Goal: Information Seeking & Learning: Learn about a topic

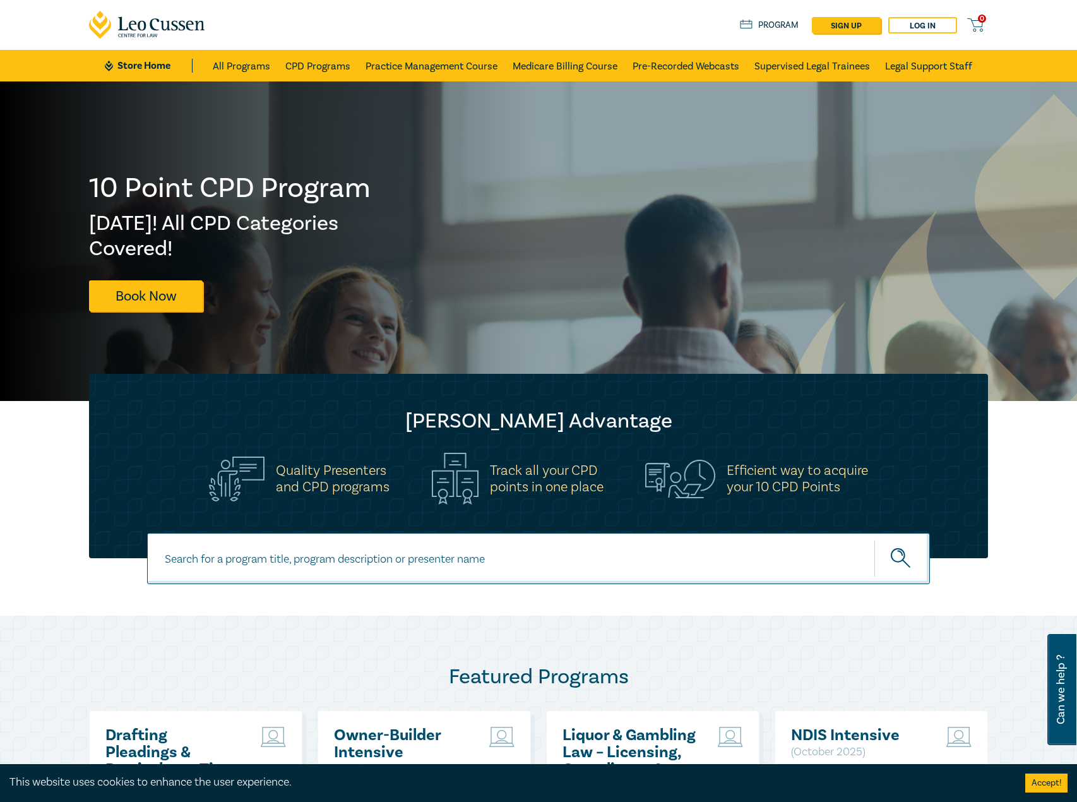
click at [317, 563] on input at bounding box center [538, 558] width 783 height 51
type input "s26314"
click at [875, 539] on button "submit" at bounding box center [903, 558] width 56 height 39
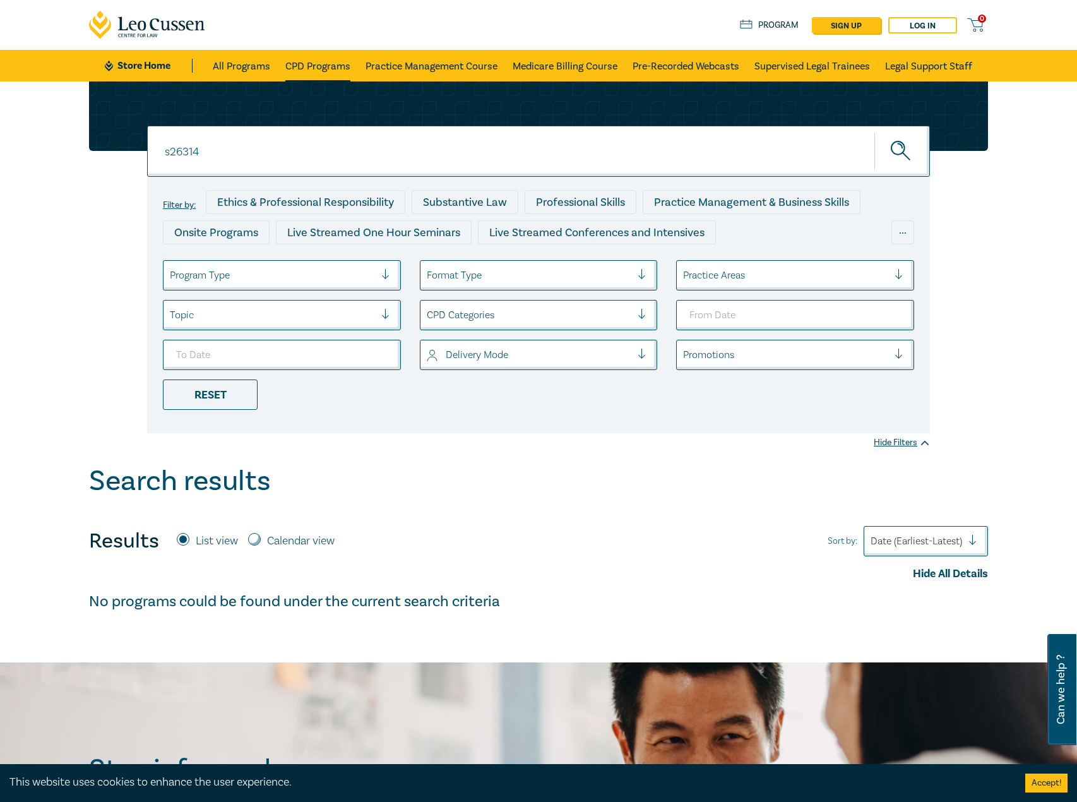
click at [330, 63] on link "CPD Programs" at bounding box center [317, 66] width 65 height 32
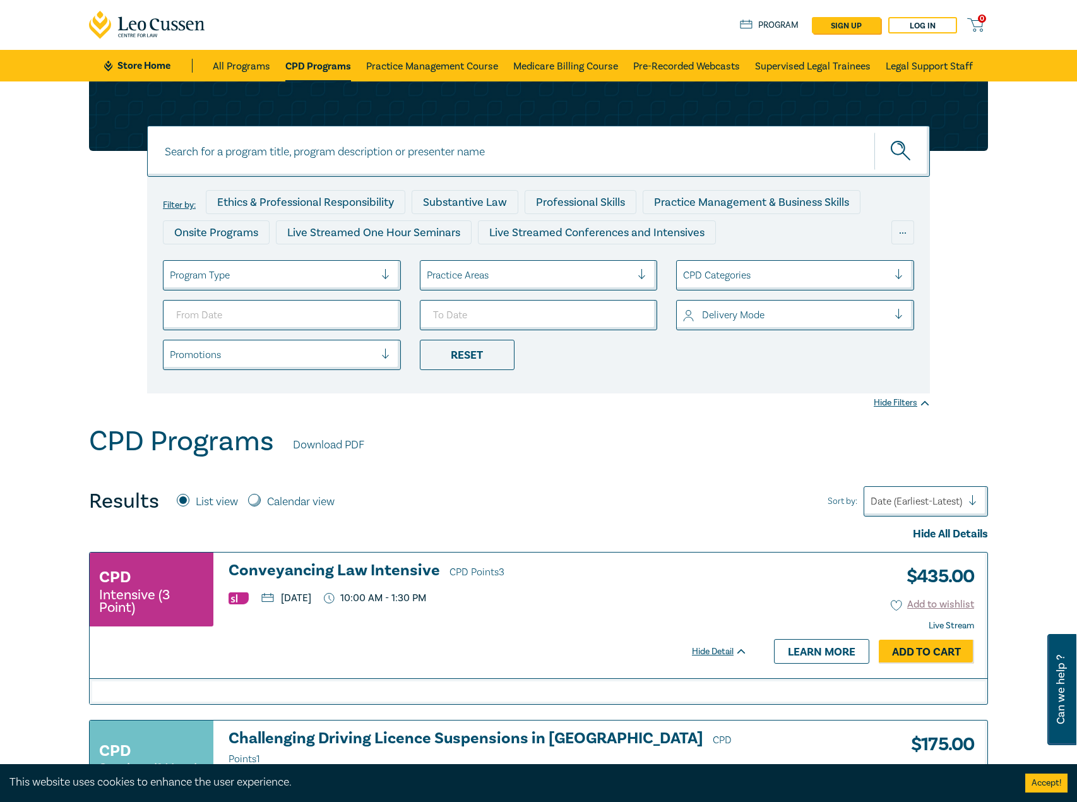
click at [270, 174] on input at bounding box center [538, 151] width 783 height 51
type input "s26314"
click at [875, 132] on button "submit" at bounding box center [903, 151] width 56 height 39
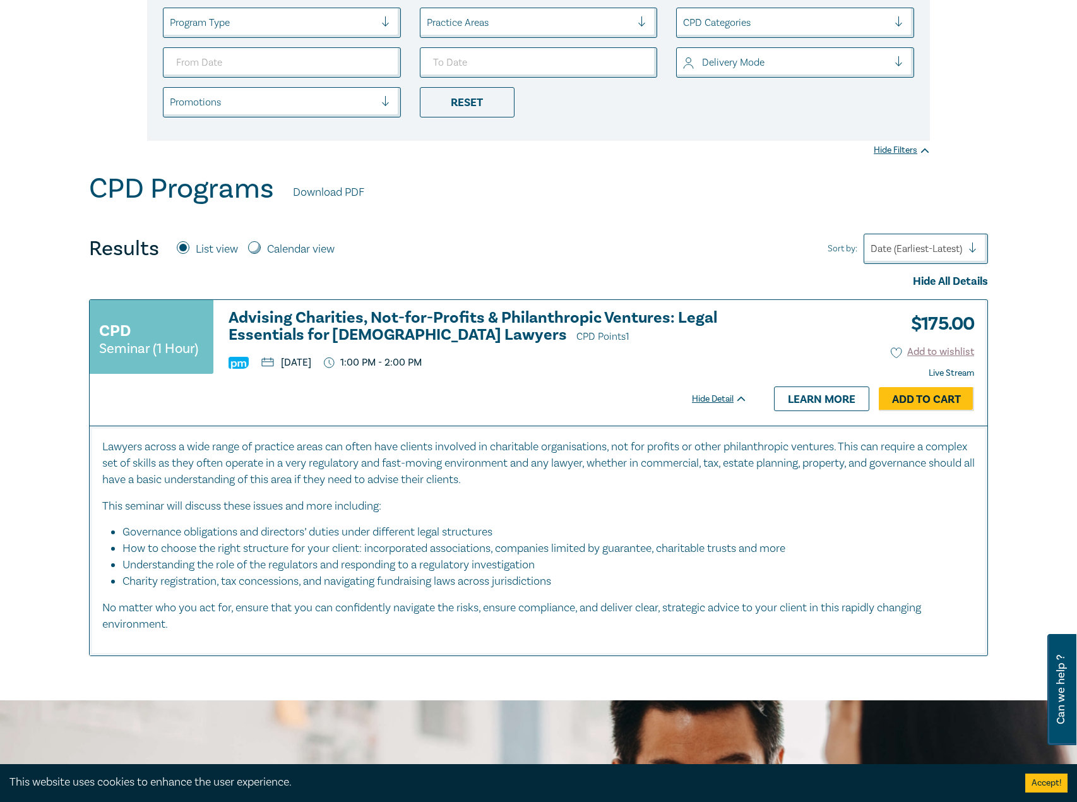
click at [365, 323] on h3 "Advising Charities, Not-for-Profits & Philanthropic Ventures: Legal Essentials …" at bounding box center [488, 327] width 519 height 36
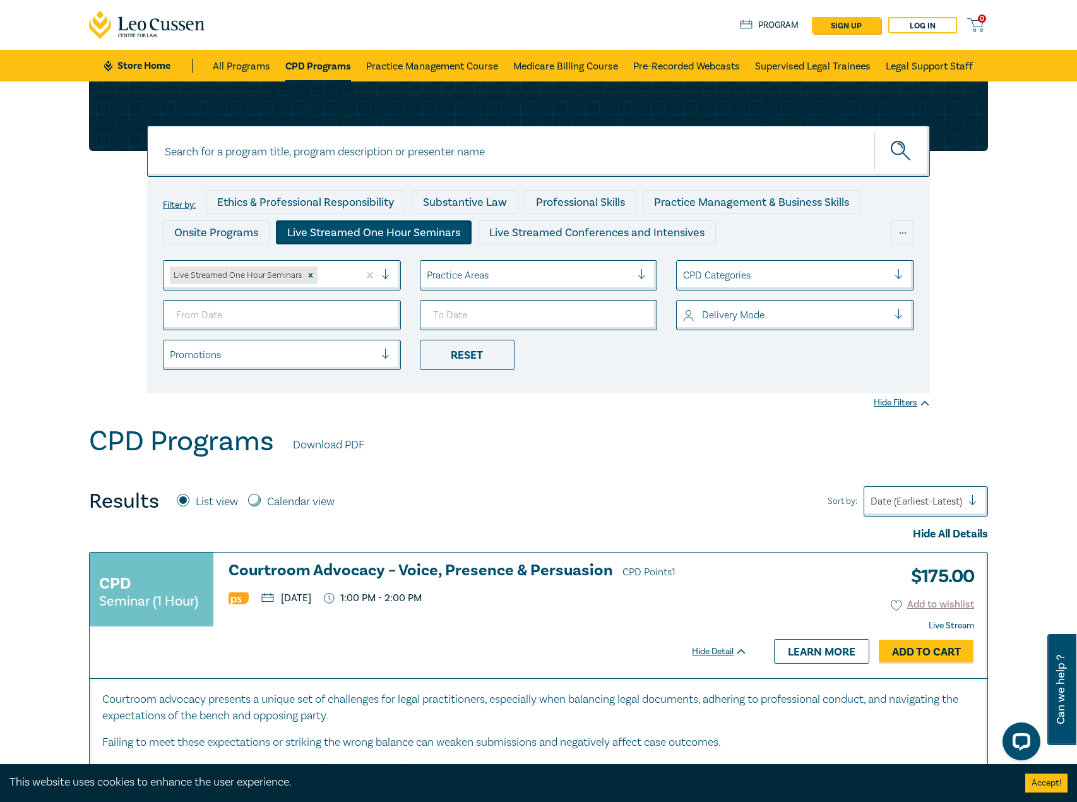
click at [458, 145] on input at bounding box center [538, 151] width 783 height 51
click at [478, 162] on input at bounding box center [538, 151] width 783 height 51
click at [336, 71] on link "CPD Programs" at bounding box center [318, 66] width 66 height 32
drag, startPoint x: 277, startPoint y: 168, endPoint x: 282, endPoint y: 142, distance: 26.4
click at [277, 165] on input at bounding box center [538, 151] width 783 height 51
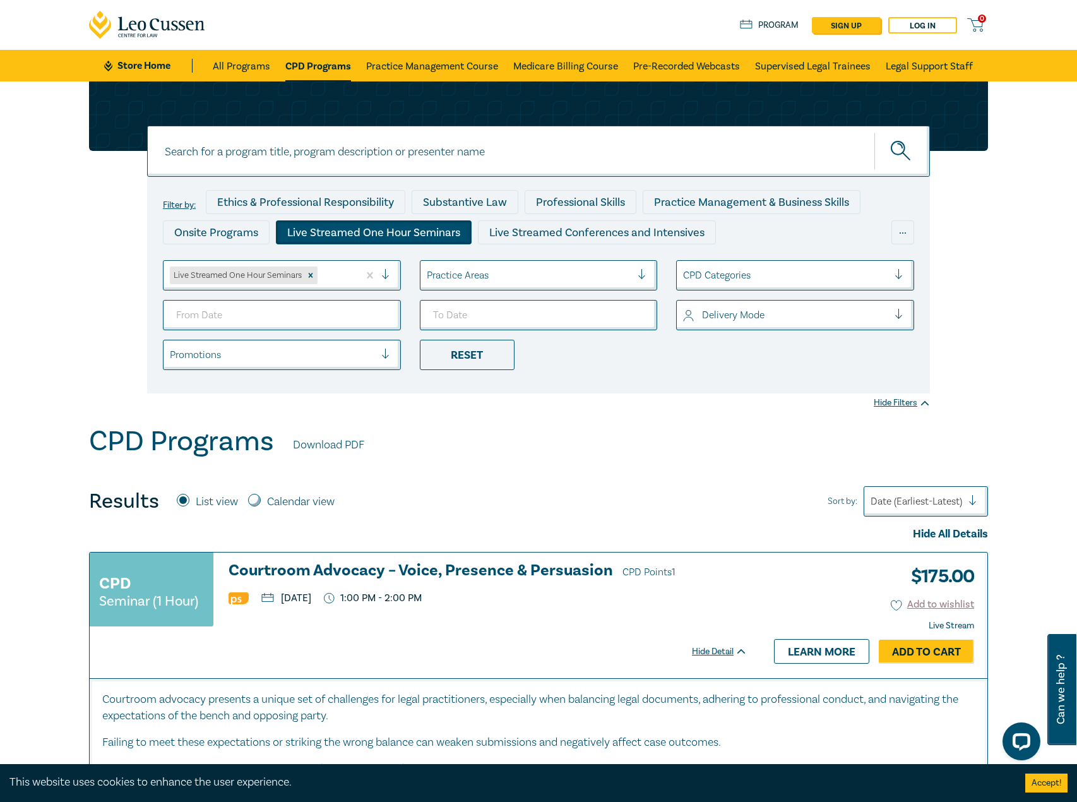
click at [298, 75] on link "CPD Programs" at bounding box center [318, 66] width 66 height 32
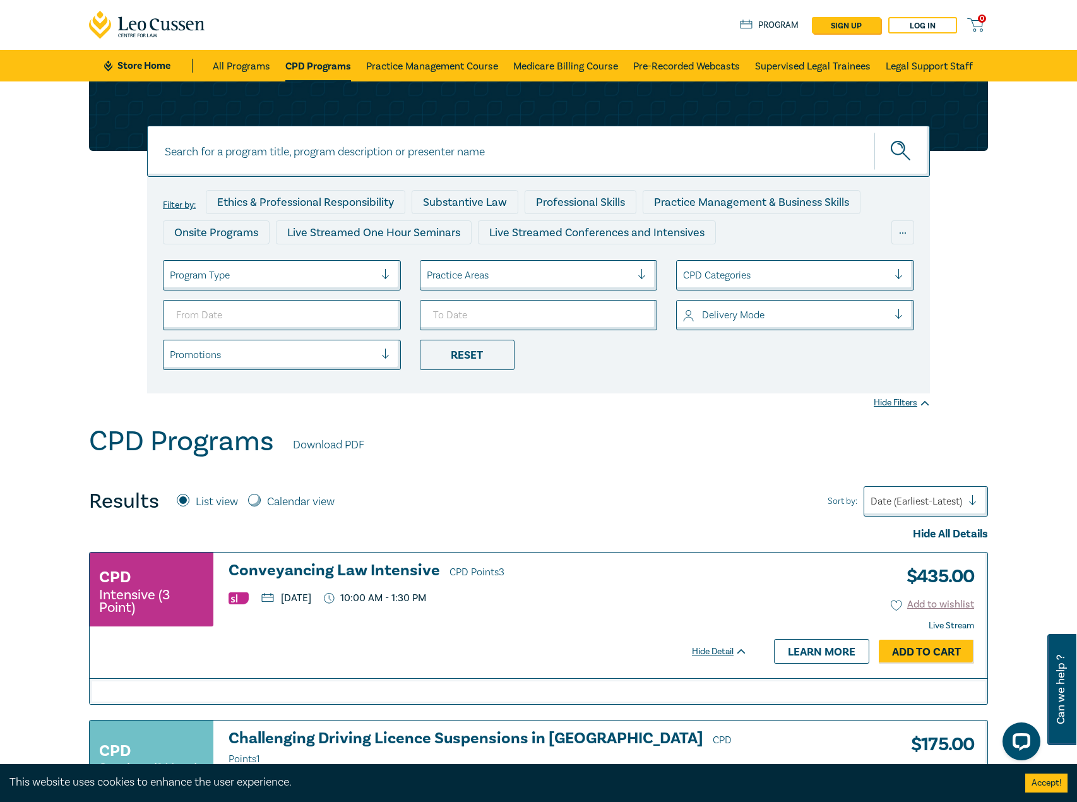
click at [307, 157] on input at bounding box center [538, 151] width 783 height 51
type input "advanced land transfer"
click at [875, 132] on button "submit" at bounding box center [903, 151] width 56 height 39
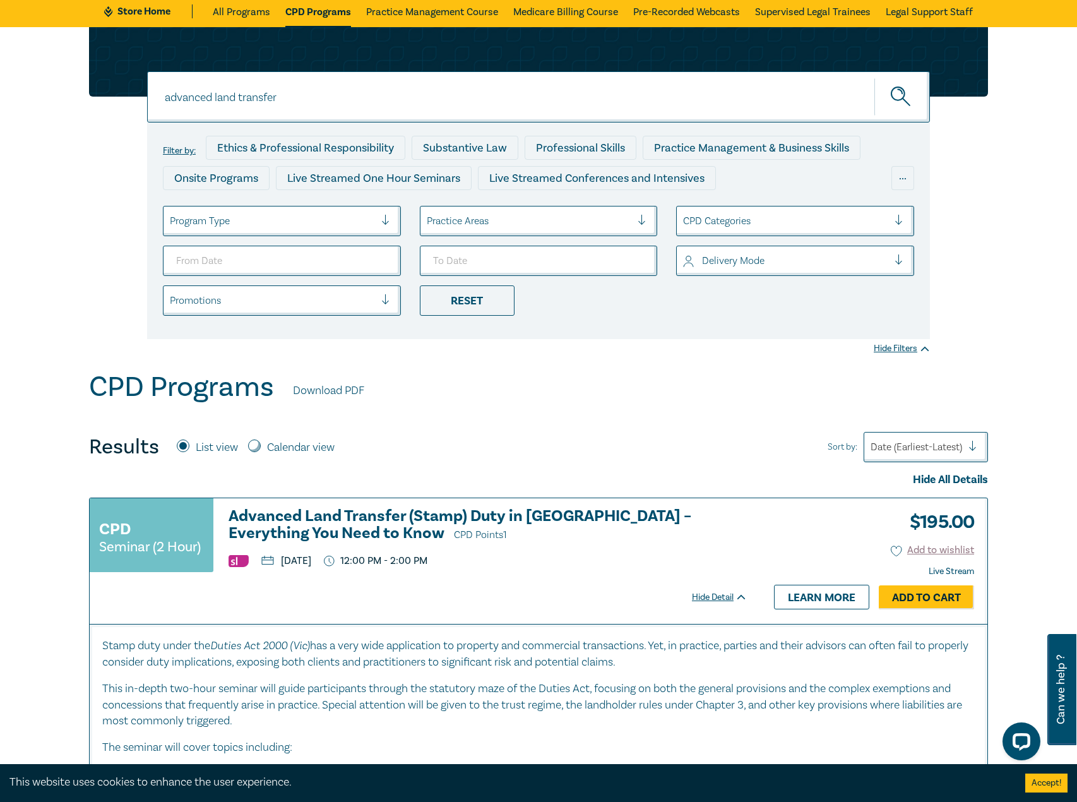
scroll to position [126, 0]
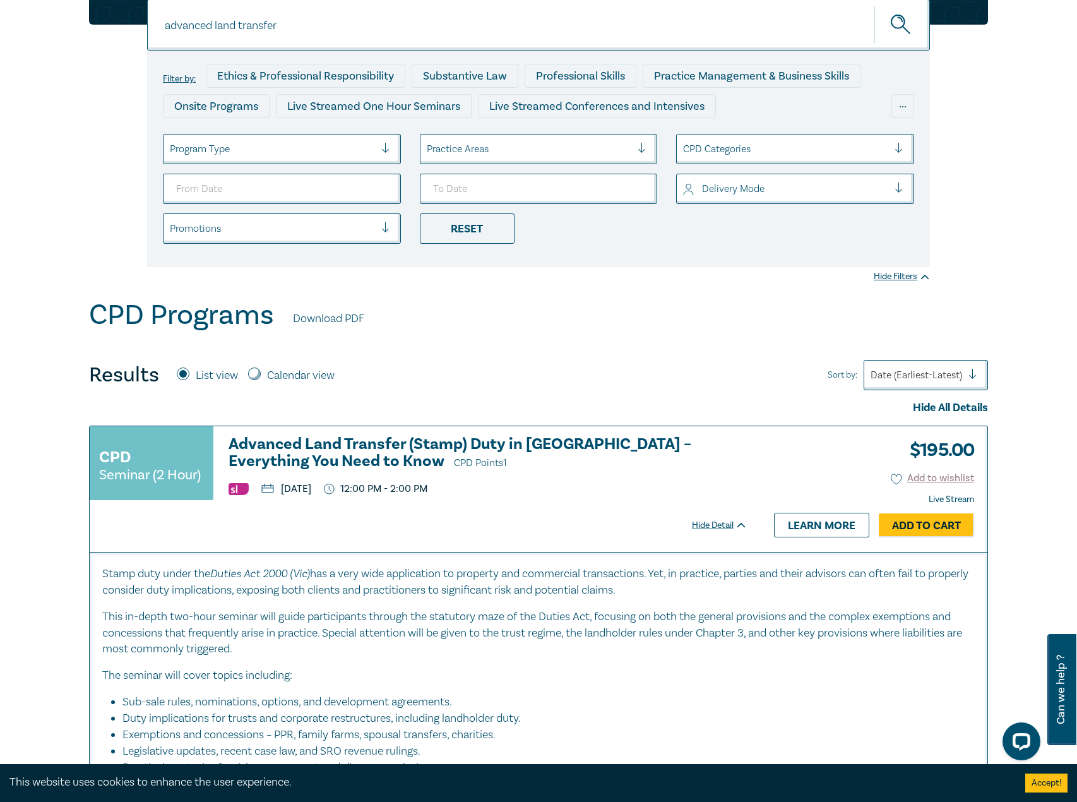
click at [549, 439] on h3 "Advanced Land Transfer (Stamp) Duty in Victoria – Everything You Need to Know C…" at bounding box center [488, 454] width 519 height 36
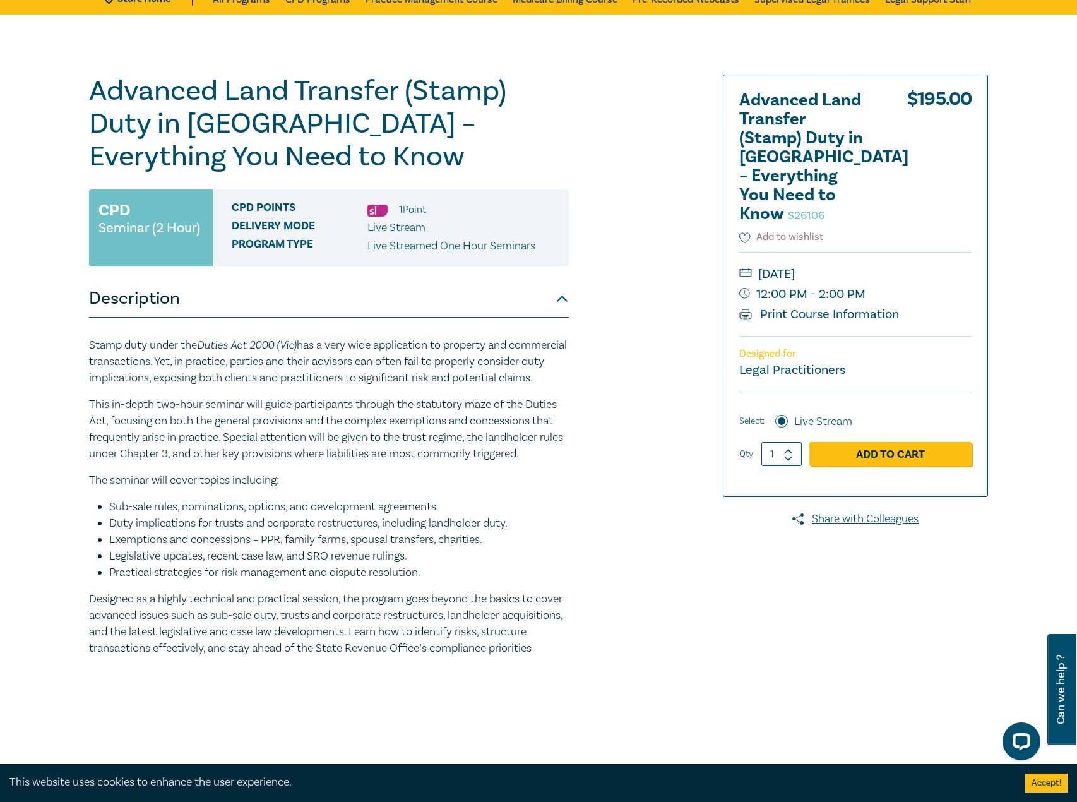
scroll to position [63, 0]
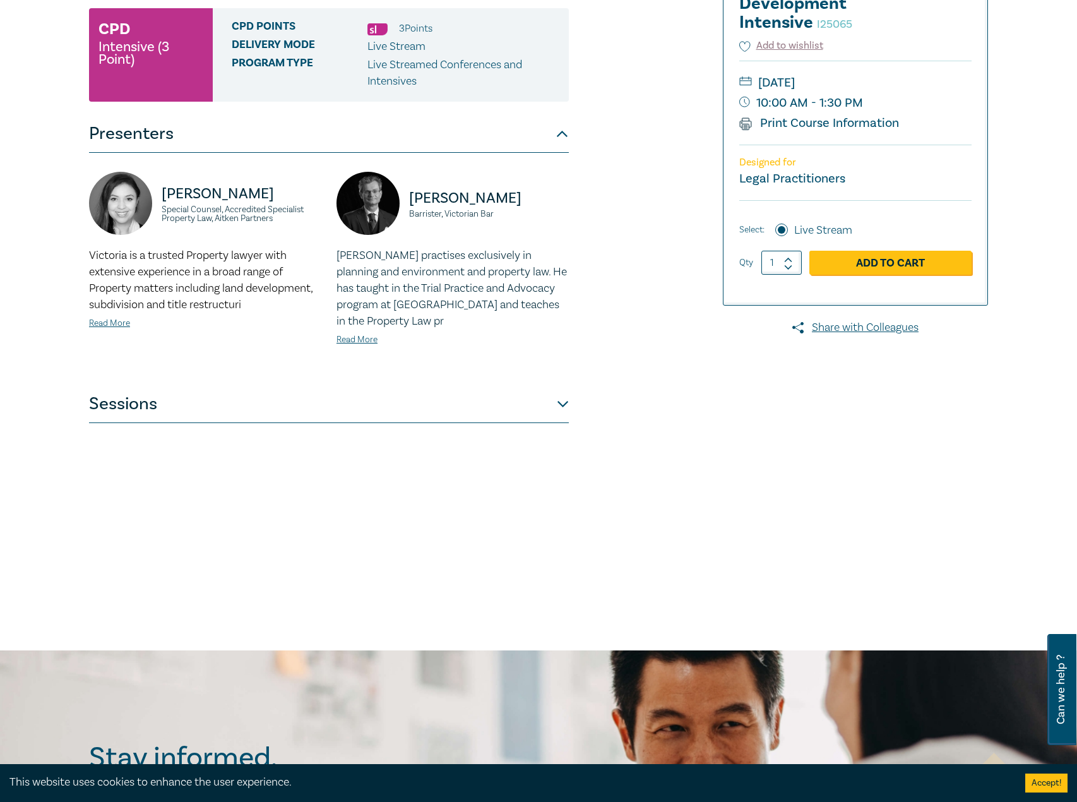
scroll to position [189, 0]
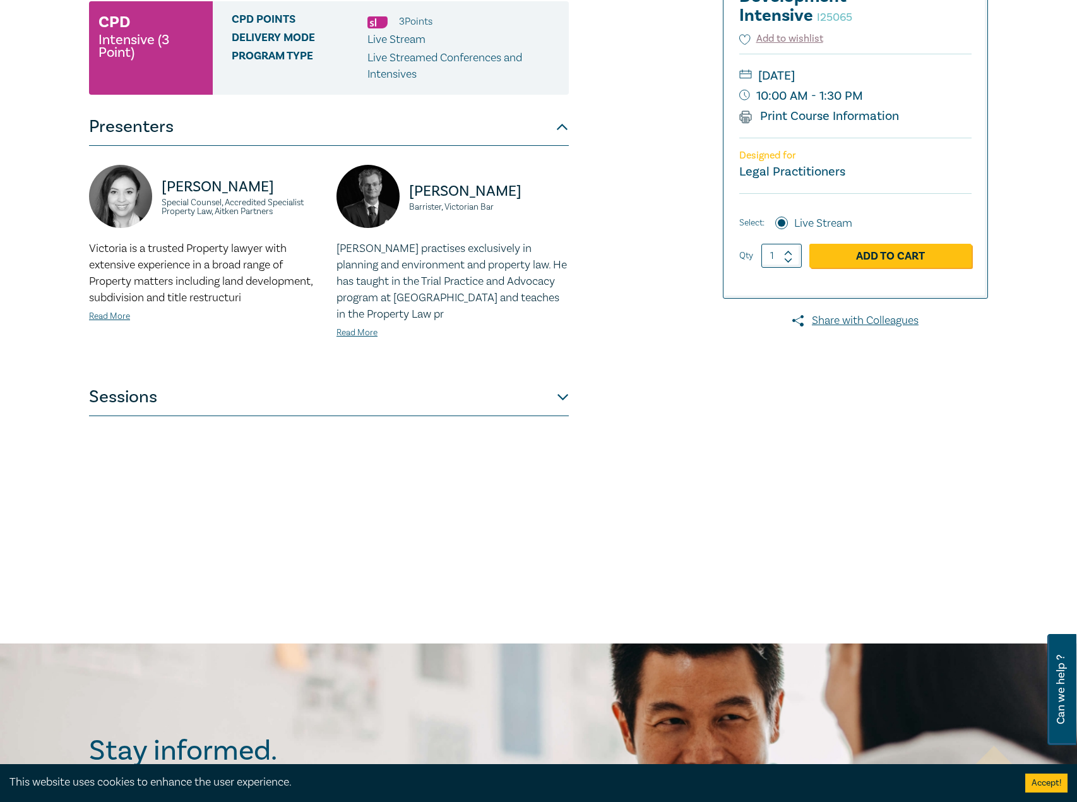
click at [537, 403] on button "Sessions" at bounding box center [329, 397] width 480 height 38
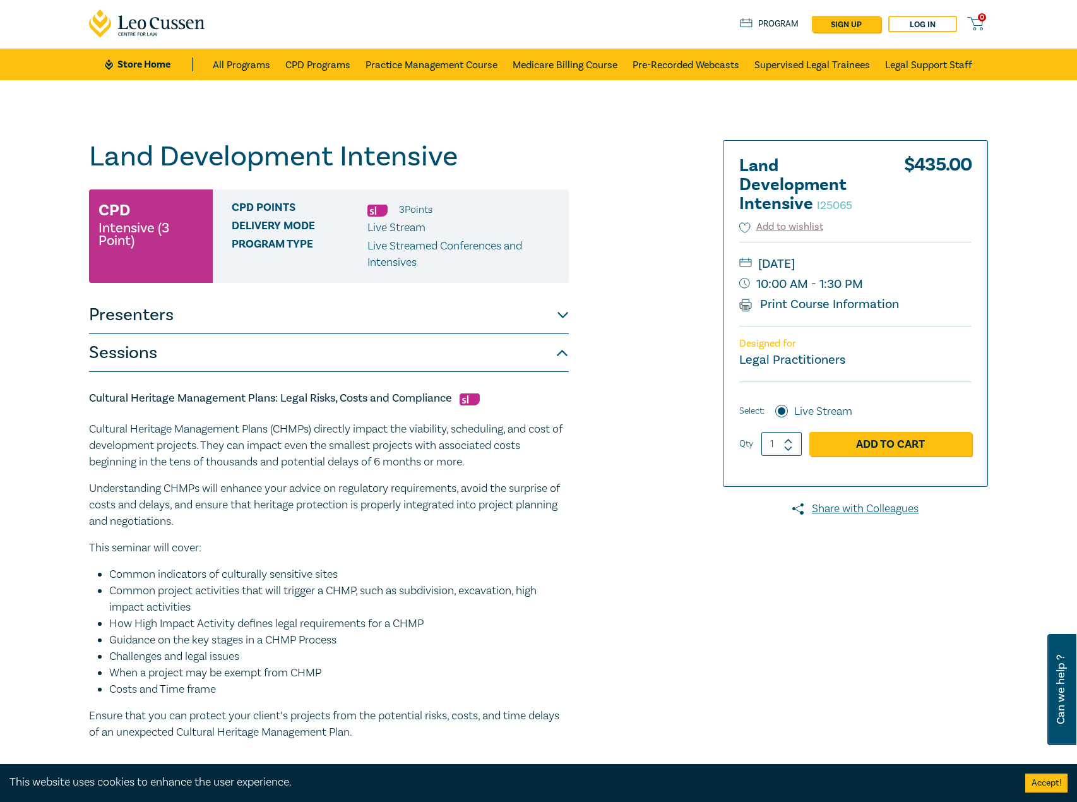
scroll to position [0, 0]
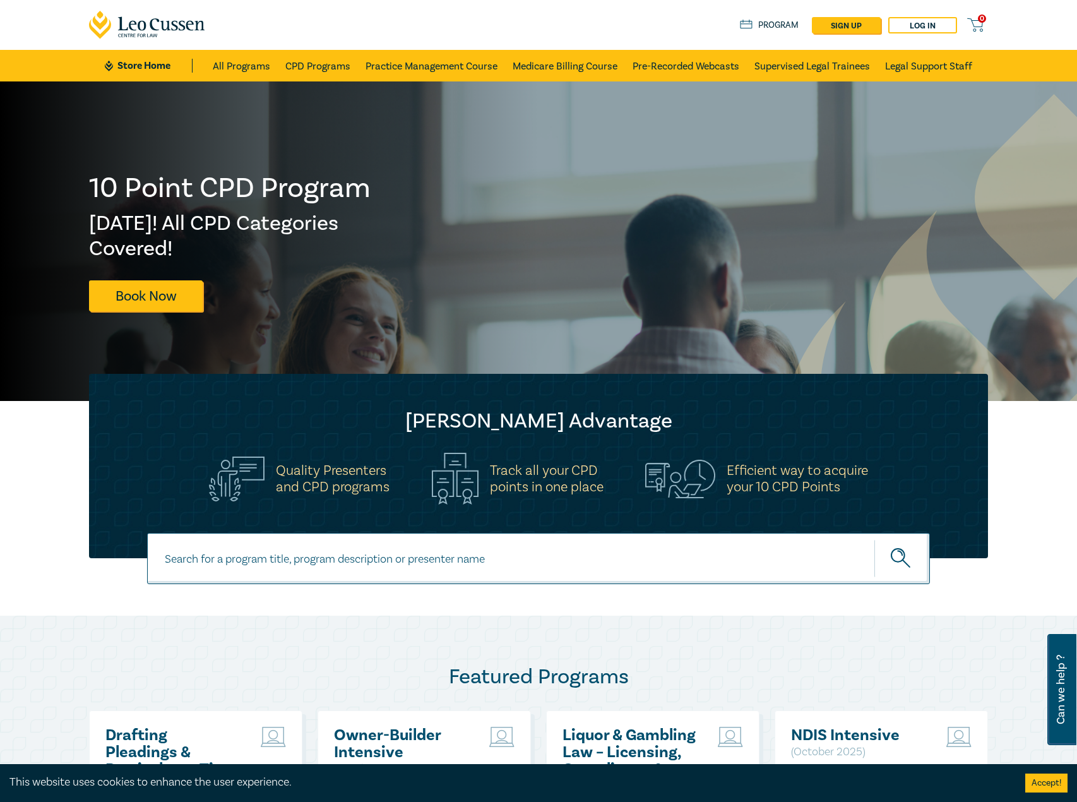
scroll to position [379, 0]
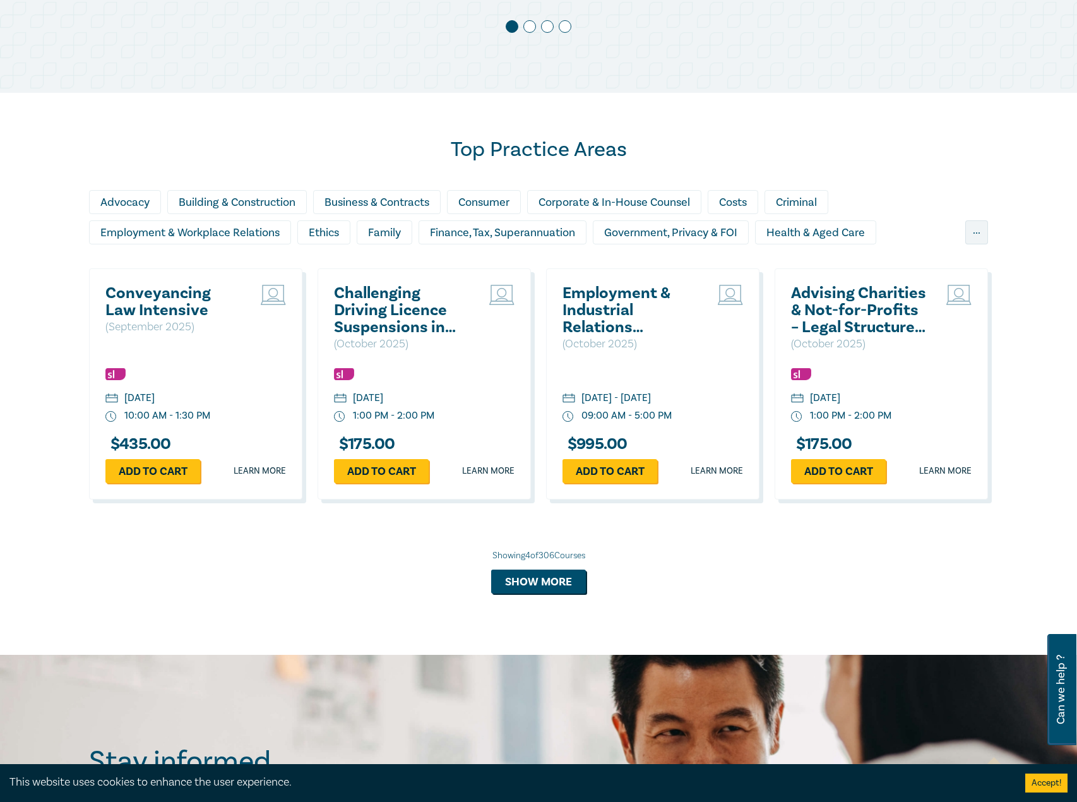
click at [181, 310] on h2 "Conveyancing Law Intensive" at bounding box center [173, 302] width 136 height 34
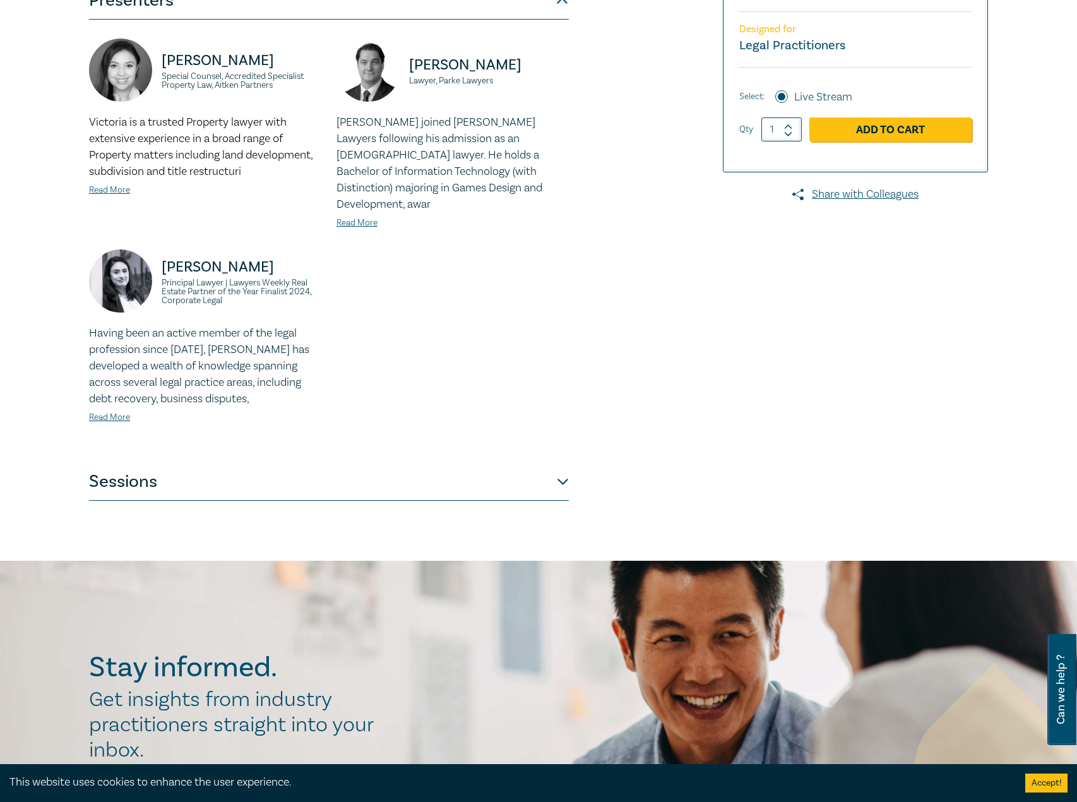
click at [408, 463] on button "Sessions" at bounding box center [329, 482] width 480 height 38
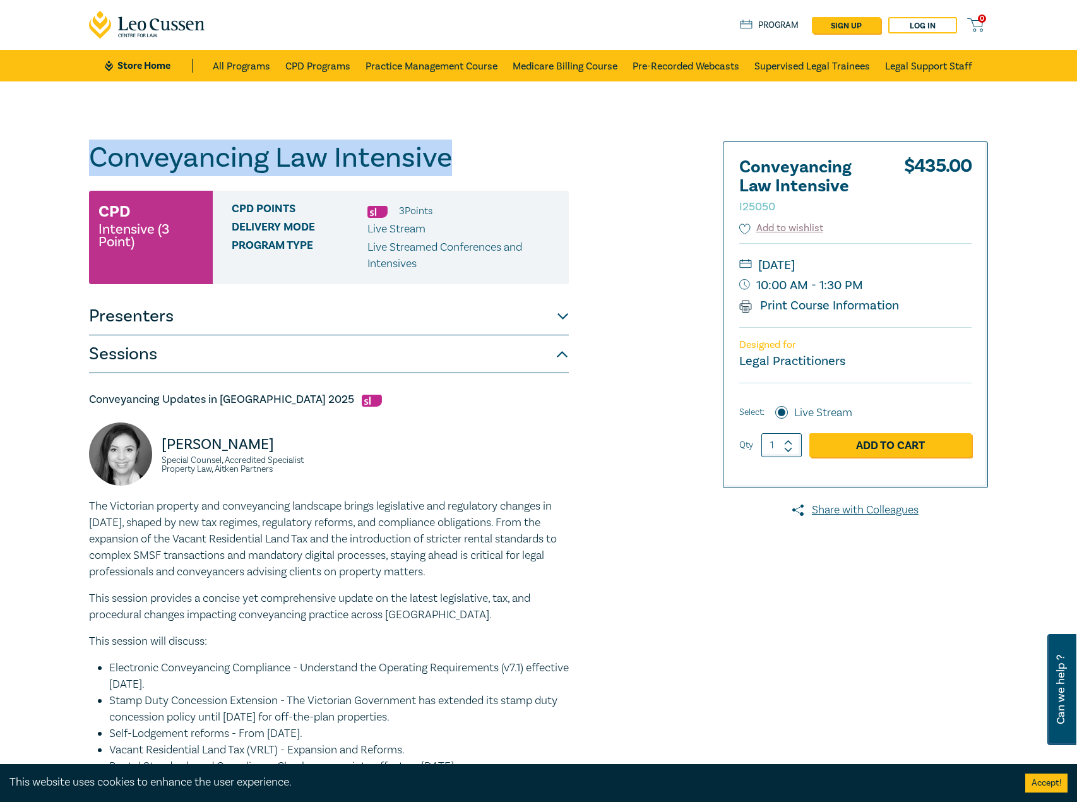
drag, startPoint x: 453, startPoint y: 150, endPoint x: 45, endPoint y: 155, distance: 407.9
copy h1 "Conveyancing Law Intensive"
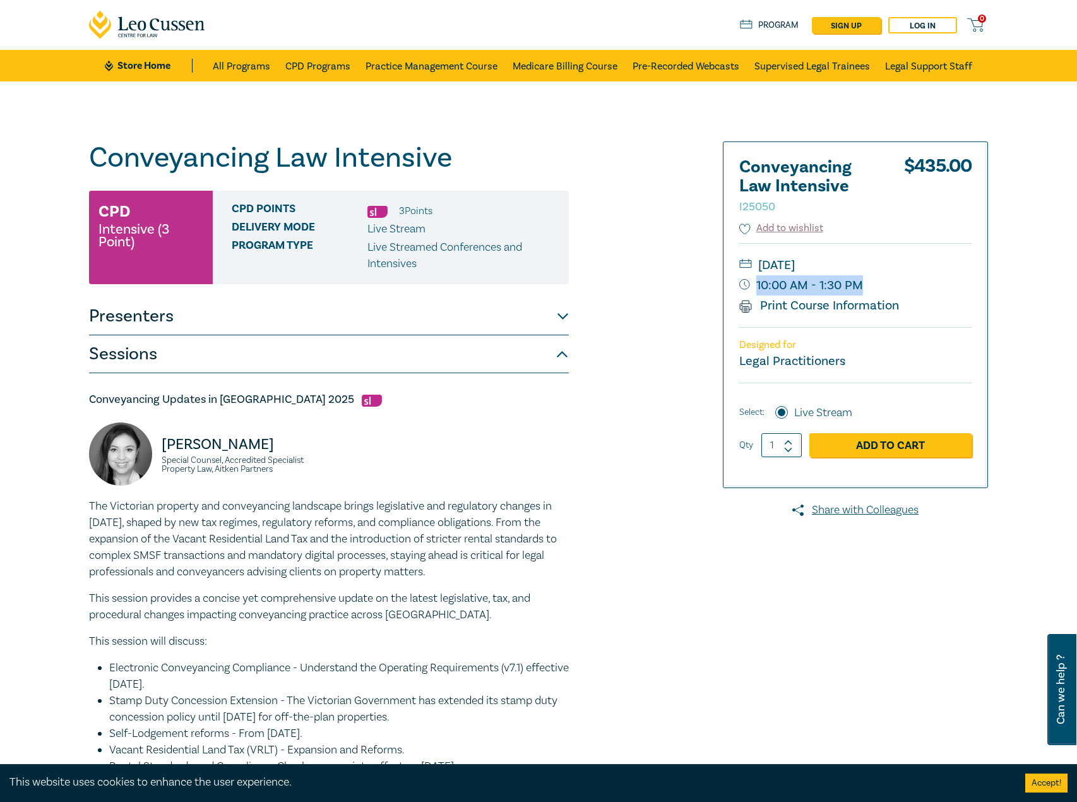
drag, startPoint x: 871, startPoint y: 286, endPoint x: 861, endPoint y: 286, distance: 10.7
click at [861, 286] on small "10:00 AM - 1:30 PM" at bounding box center [855, 285] width 232 height 20
copy small "10:00 AM - 1:30 PM"
drag, startPoint x: 289, startPoint y: 396, endPoint x: 51, endPoint y: 400, distance: 238.1
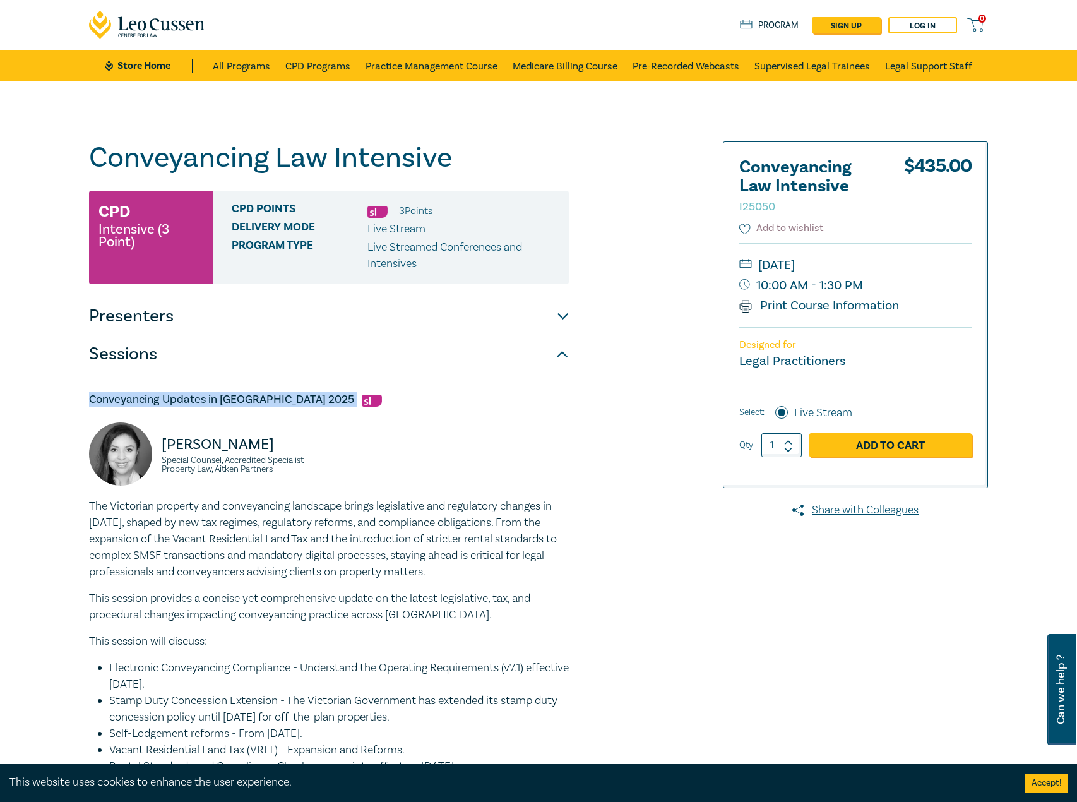
copy h5 "Conveyancing Updates in Victoria 2025"
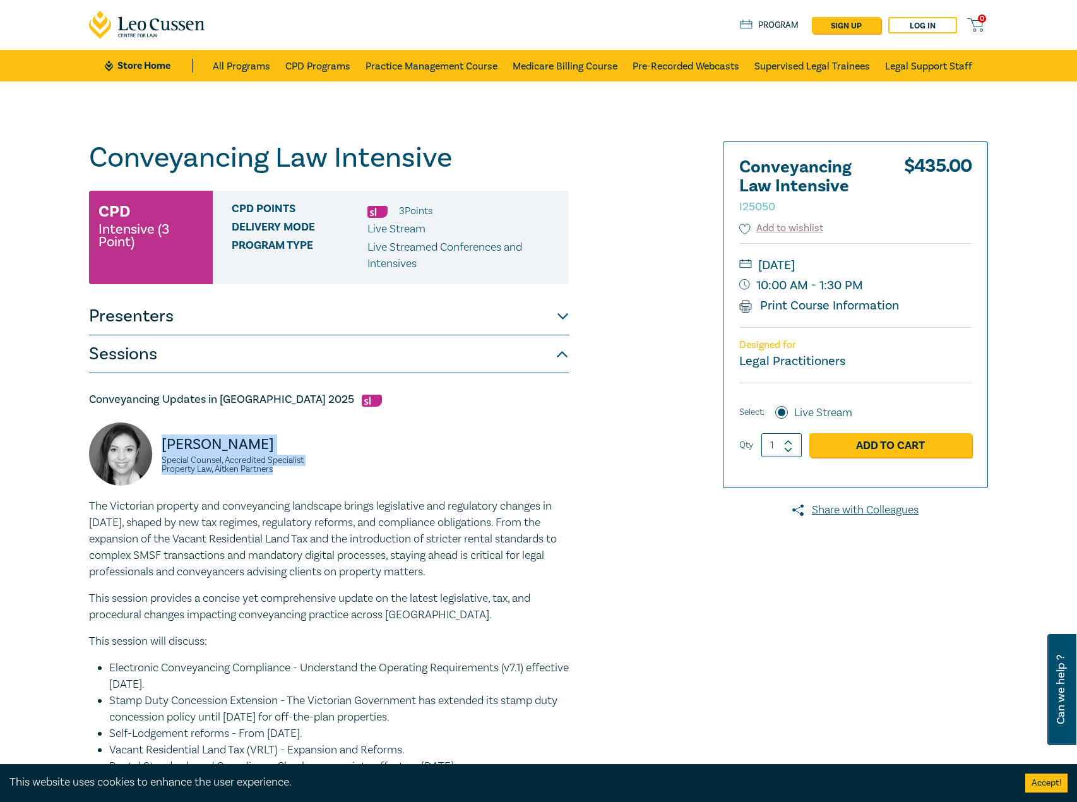
drag, startPoint x: 280, startPoint y: 467, endPoint x: 154, endPoint y: 452, distance: 126.5
click at [154, 452] on div "Victoria Agahi Special Counsel, Accredited Specialist Property Law, Aitken Part…" at bounding box center [205, 460] width 232 height 76
click at [276, 440] on p "Victoria Agahi" at bounding box center [242, 444] width 160 height 20
drag, startPoint x: 261, startPoint y: 440, endPoint x: 110, endPoint y: 445, distance: 151.0
click at [110, 445] on div "Victoria Agahi Special Counsel, Accredited Specialist Property Law, Aitken Part…" at bounding box center [205, 460] width 232 height 76
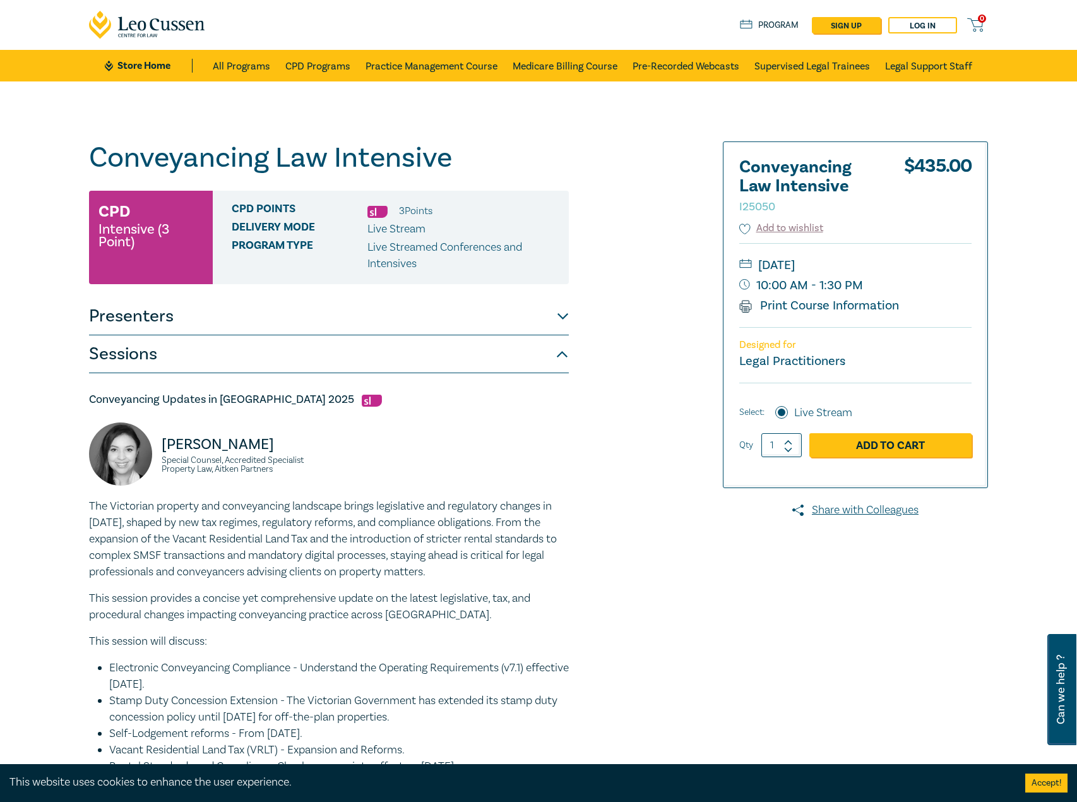
click at [214, 444] on p "Victoria Agahi" at bounding box center [242, 444] width 160 height 20
drag, startPoint x: 285, startPoint y: 443, endPoint x: 163, endPoint y: 442, distance: 121.9
click at [163, 442] on p "Victoria Agahi" at bounding box center [242, 444] width 160 height 20
copy p "Victoria Agahi"
drag, startPoint x: 290, startPoint y: 470, endPoint x: 159, endPoint y: 461, distance: 131.0
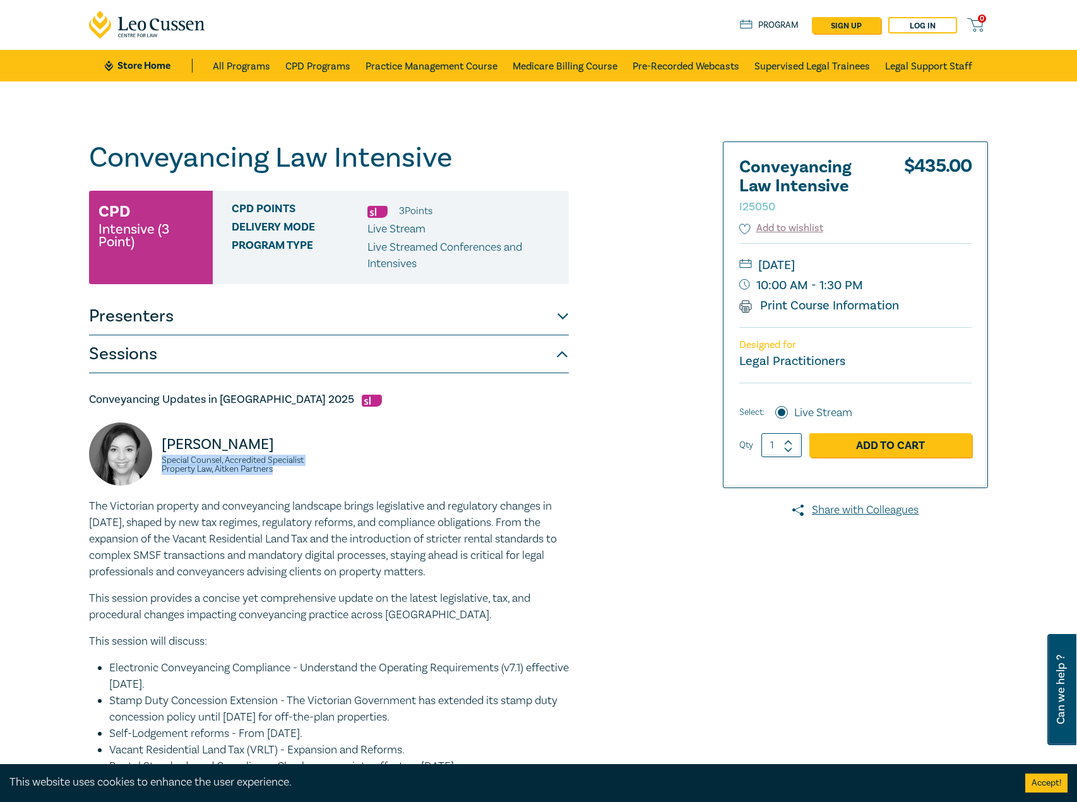
click at [159, 461] on div "Victoria Agahi Special Counsel, Accredited Specialist Property Law, Aitken Part…" at bounding box center [205, 460] width 232 height 76
copy small "Special Counsel, Accredited Specialist Property Law, Aitken Partners"
click at [274, 308] on button "Presenters" at bounding box center [329, 316] width 480 height 38
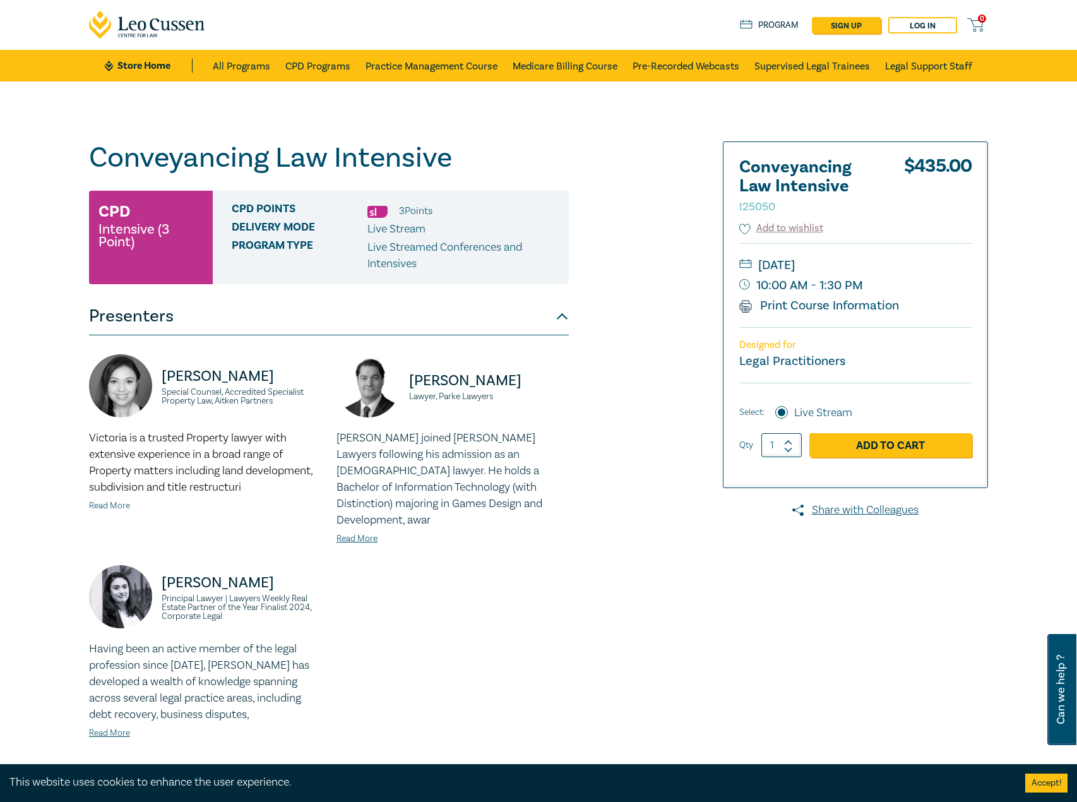
click at [115, 504] on link "Read More" at bounding box center [109, 505] width 41 height 11
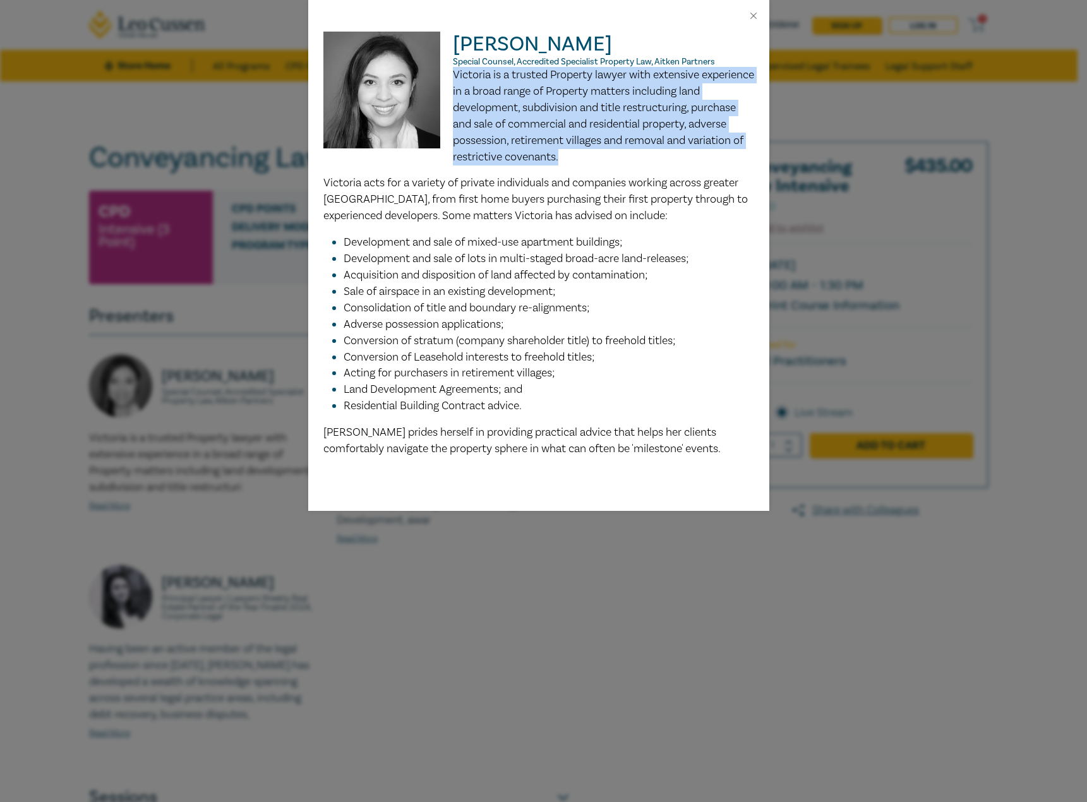
drag, startPoint x: 628, startPoint y: 164, endPoint x: 452, endPoint y: 69, distance: 199.7
click at [452, 69] on p "Victoria is a trusted Property lawyer with extensive experience in a broad rang…" at bounding box center [538, 116] width 431 height 98
drag, startPoint x: 511, startPoint y: 88, endPoint x: 517, endPoint y: 93, distance: 7.2
copy span "Victoria is a trusted Property lawyer with extensive experience in a broad rang…"
click at [753, 15] on button "Close" at bounding box center [753, 15] width 11 height 11
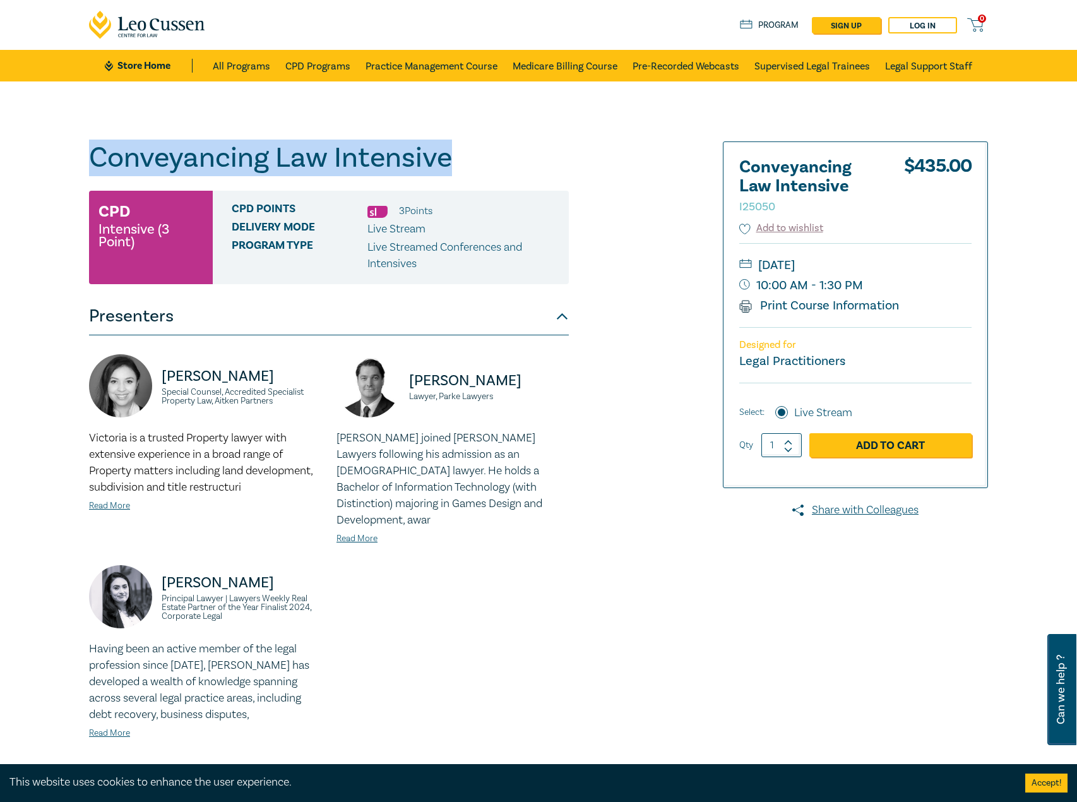
drag, startPoint x: 497, startPoint y: 158, endPoint x: 31, endPoint y: 129, distance: 466.8
copy h1 "Conveyancing Law Intensive"
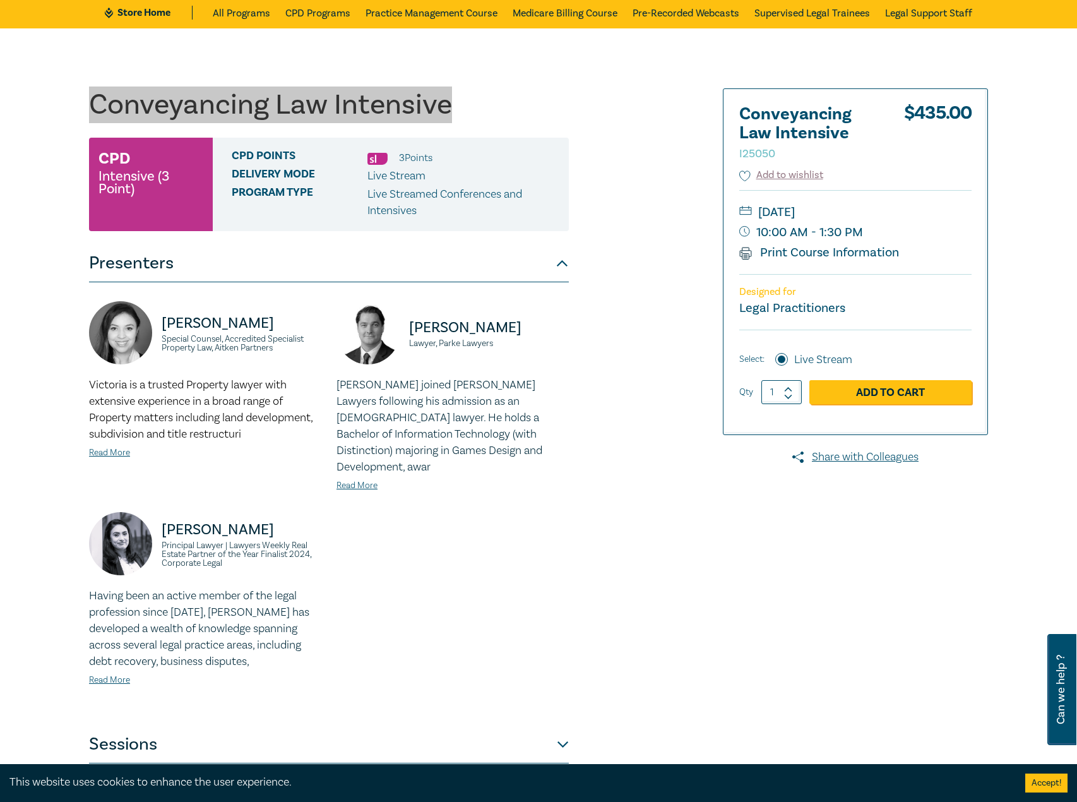
scroll to position [316, 0]
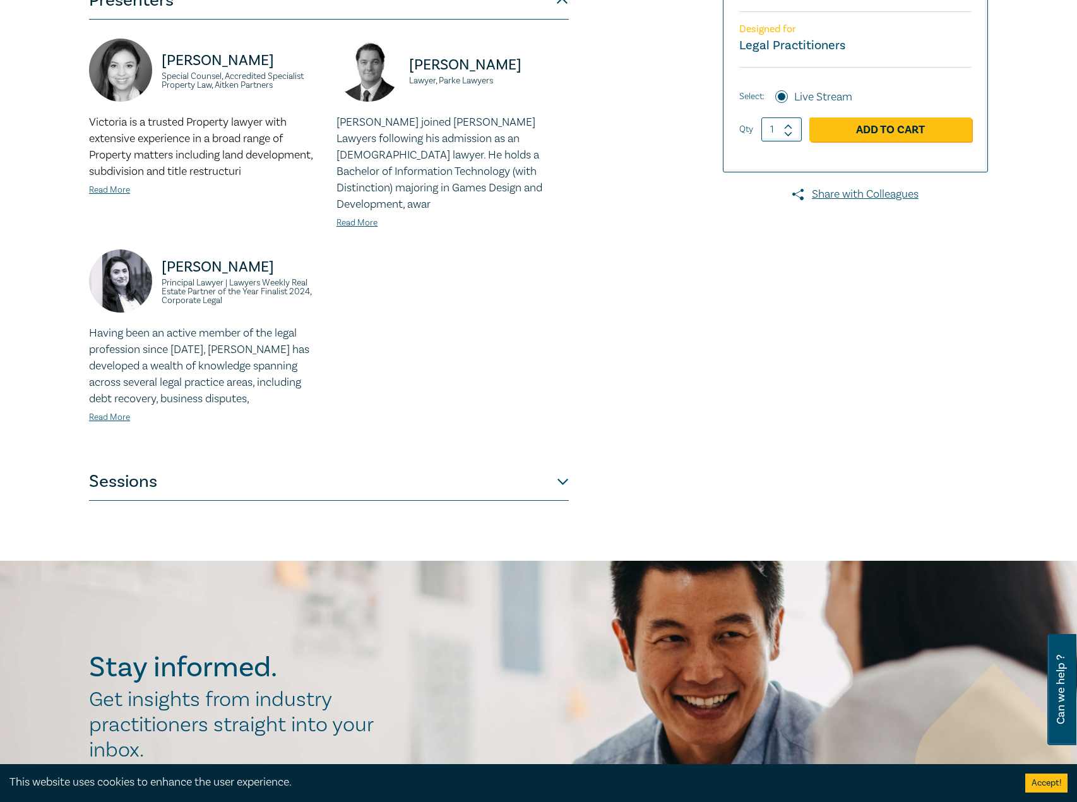
click at [358, 463] on button "Sessions" at bounding box center [329, 482] width 480 height 38
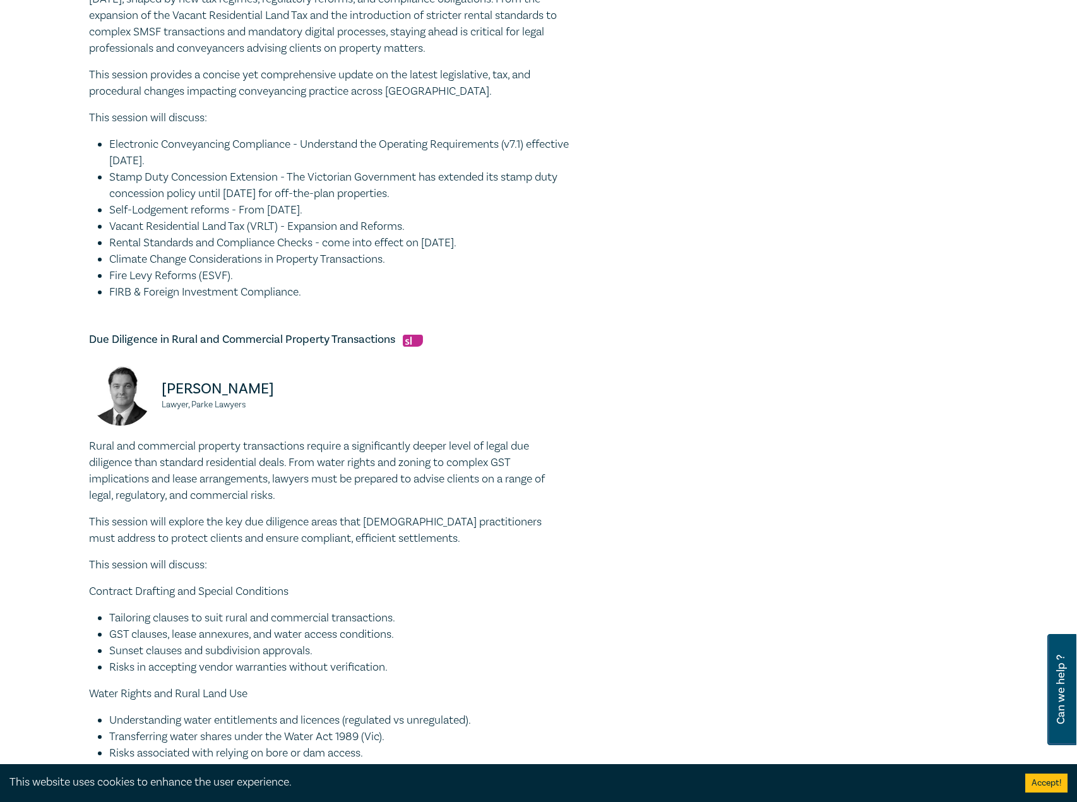
scroll to position [695, 0]
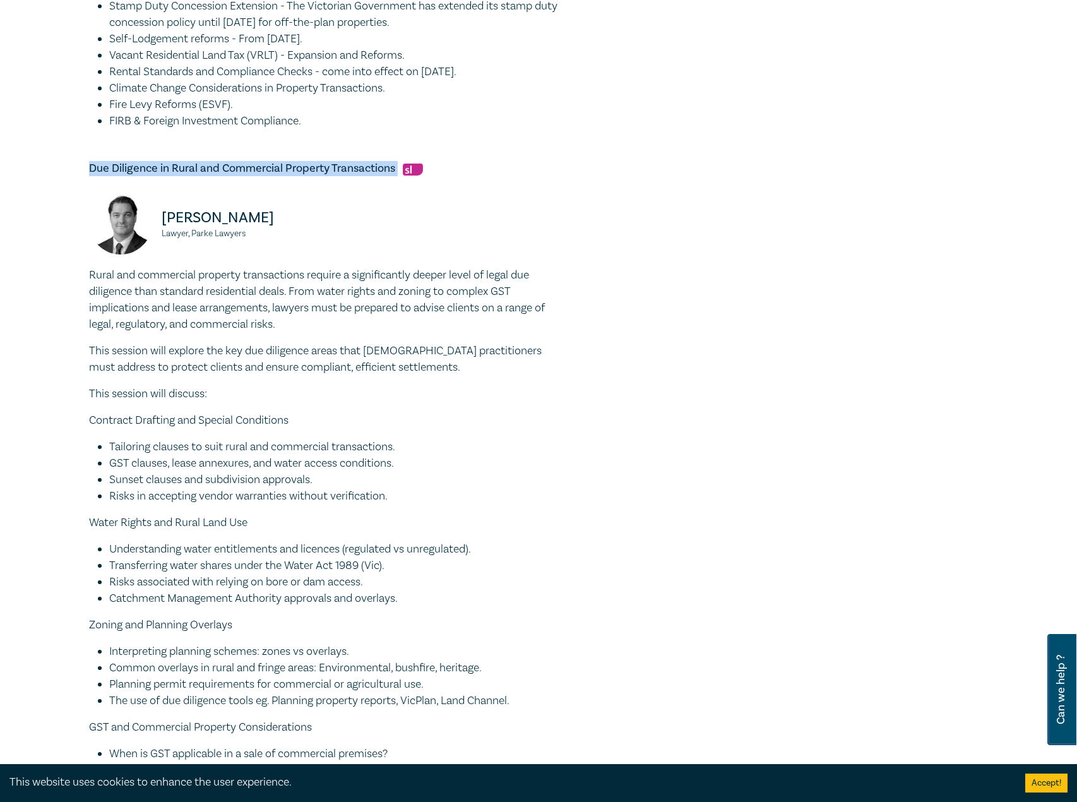
drag, startPoint x: 400, startPoint y: 166, endPoint x: 114, endPoint y: 171, distance: 286.1
click at [90, 168] on h5 "Due Diligence in Rural and Commercial Property Transactions" at bounding box center [329, 168] width 480 height 15
copy h5 "Due Diligence in Rural and Commercial Property Transactions"
drag, startPoint x: 292, startPoint y: 217, endPoint x: 160, endPoint y: 221, distance: 132.0
click at [160, 221] on div "Julian McIntyre Lawyer, Parke Lawyers" at bounding box center [205, 229] width 232 height 76
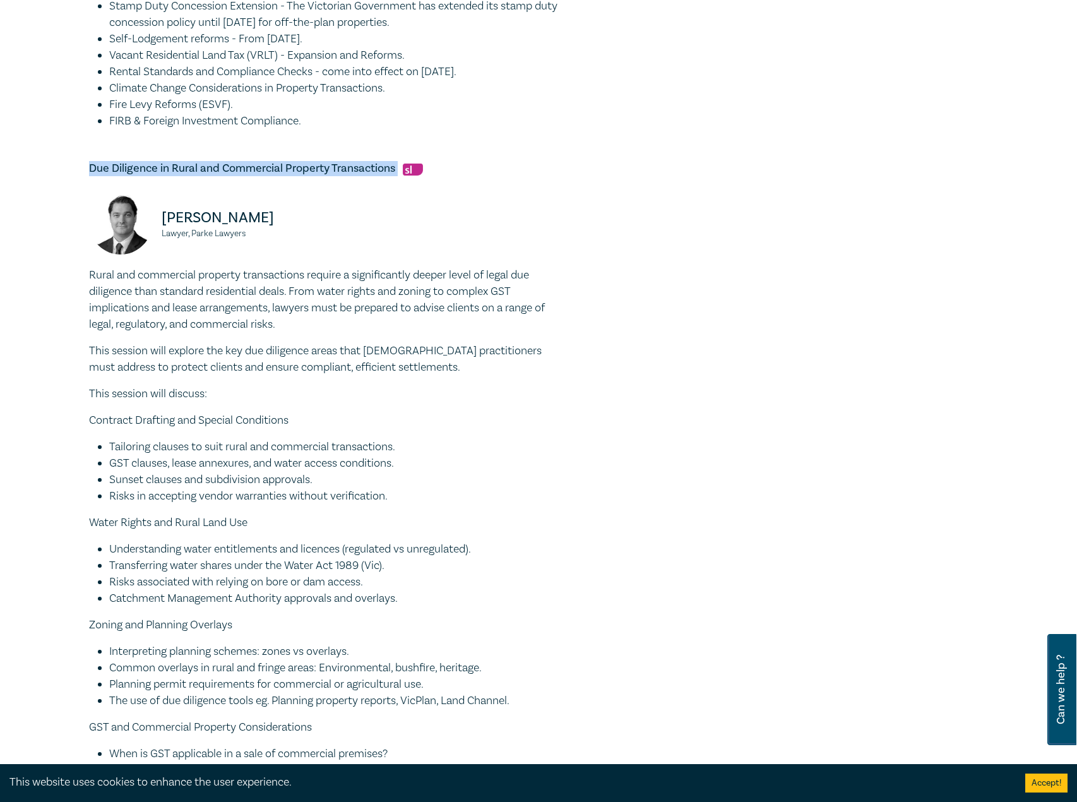
copy p "Julian McIntyre"
drag, startPoint x: 260, startPoint y: 234, endPoint x: 159, endPoint y: 234, distance: 100.4
click at [159, 234] on div "Julian McIntyre Lawyer, Parke Lawyers" at bounding box center [205, 229] width 232 height 76
copy small "Lawyer, Parke Lawyers"
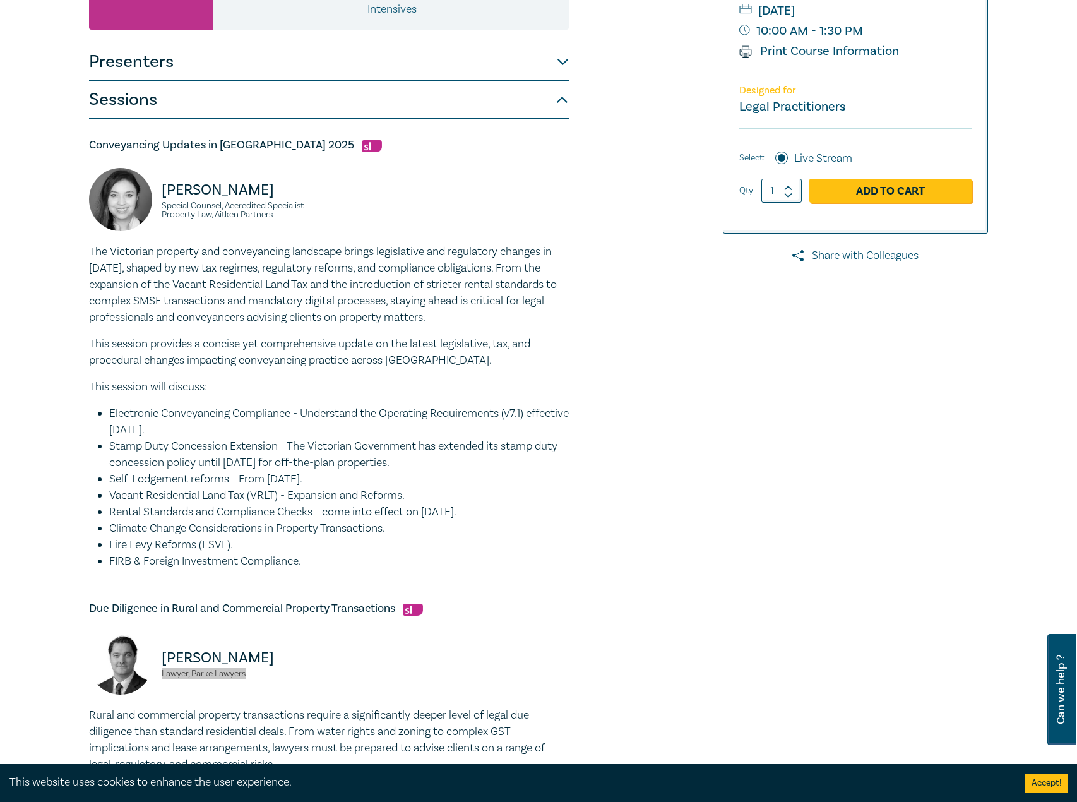
scroll to position [63, 0]
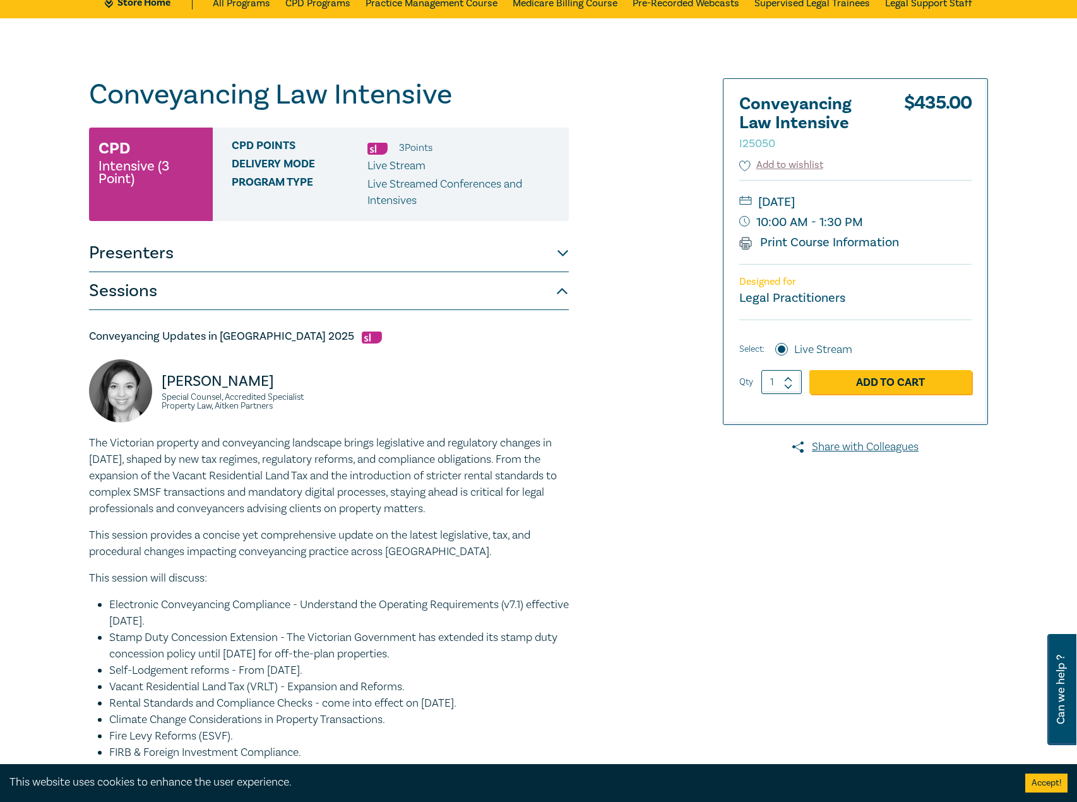
click at [313, 246] on button "Presenters" at bounding box center [329, 253] width 480 height 38
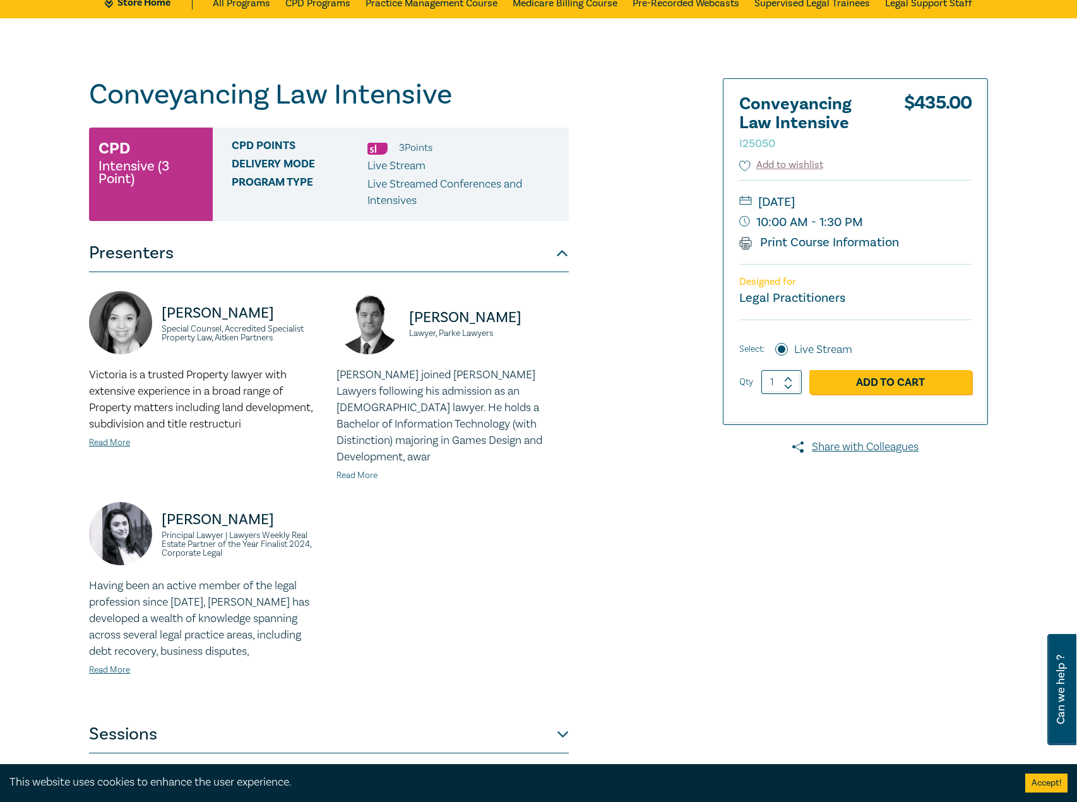
click at [353, 470] on link "Read More" at bounding box center [357, 475] width 41 height 11
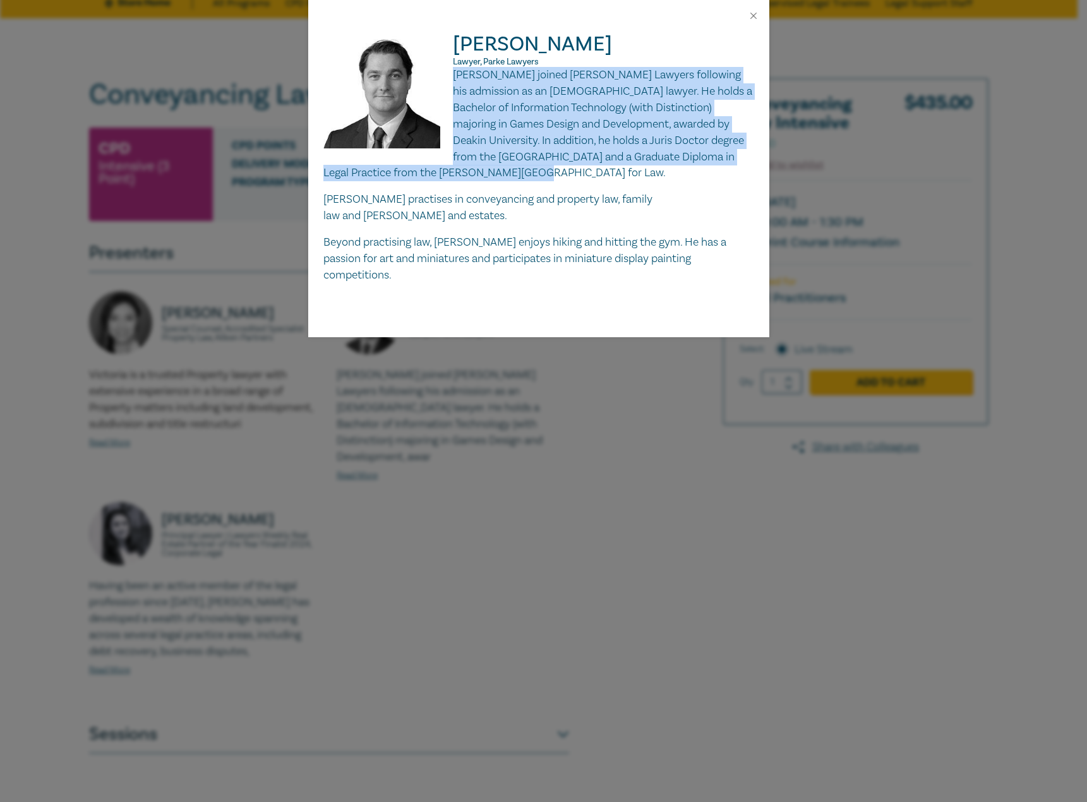
drag, startPoint x: 454, startPoint y: 73, endPoint x: 638, endPoint y: 169, distance: 208.1
click at [638, 169] on p "Julian McIntyre joined Parke Lawyers following his admission as an Australian l…" at bounding box center [538, 124] width 431 height 114
click at [751, 13] on button "Close" at bounding box center [753, 15] width 11 height 11
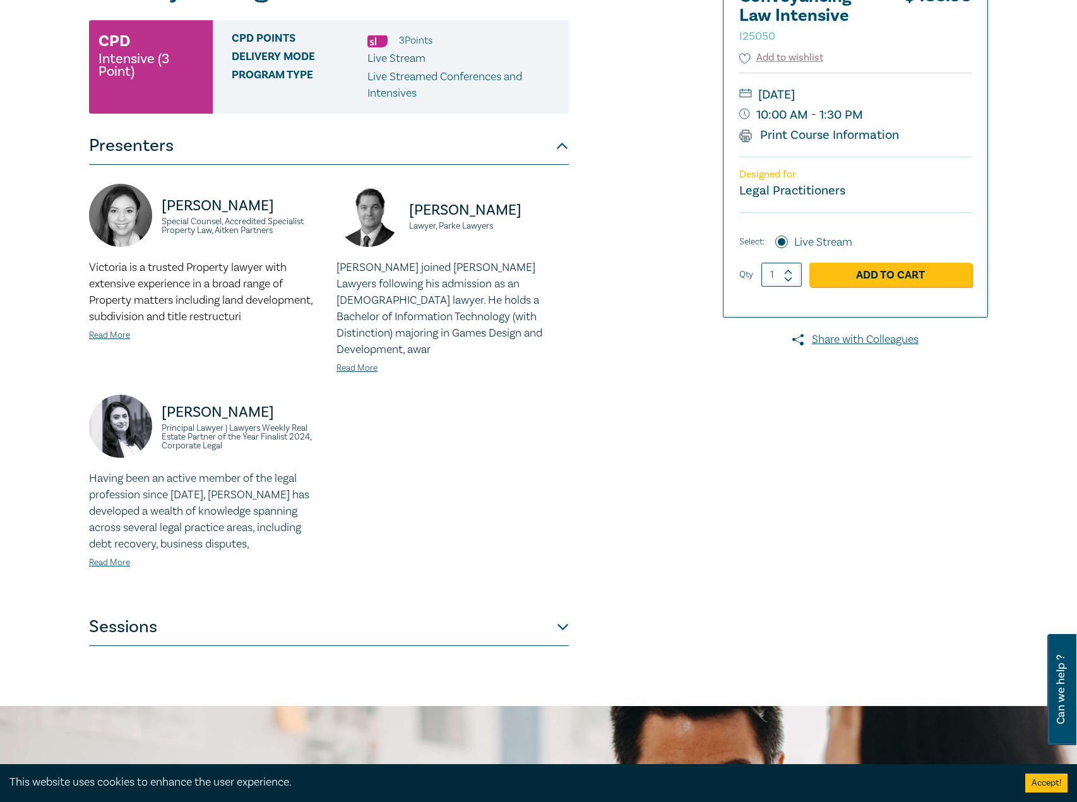
scroll to position [379, 0]
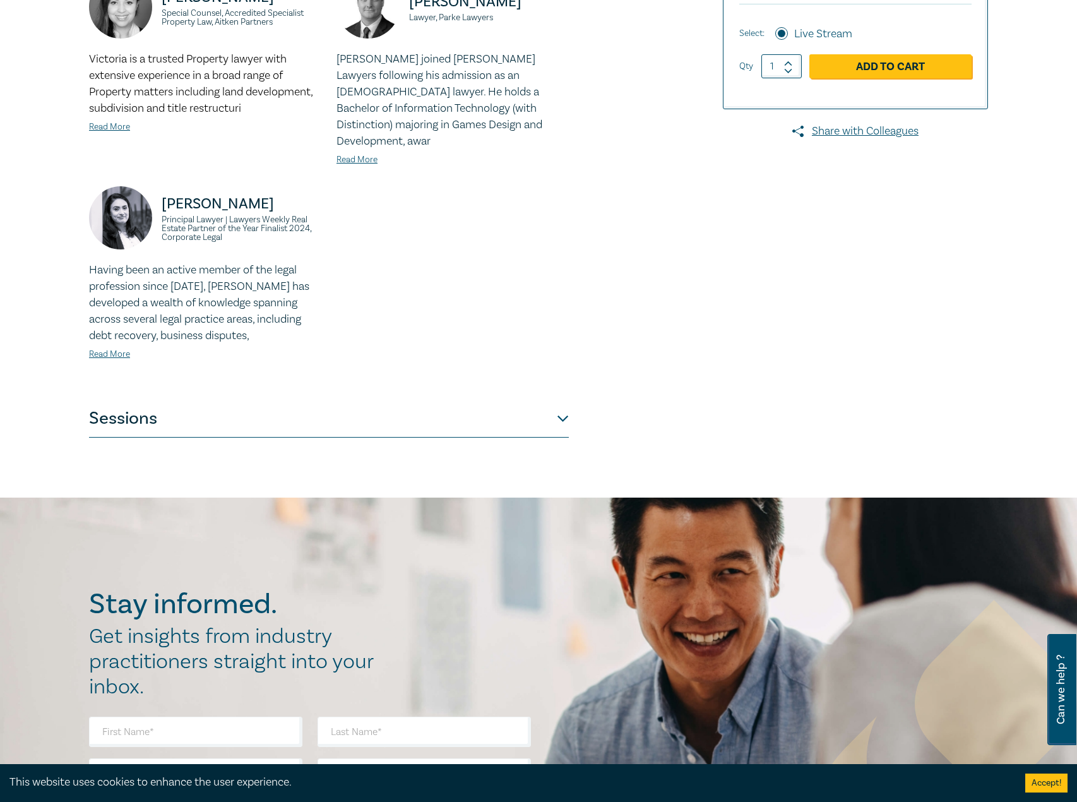
click at [421, 402] on button "Sessions" at bounding box center [329, 419] width 480 height 38
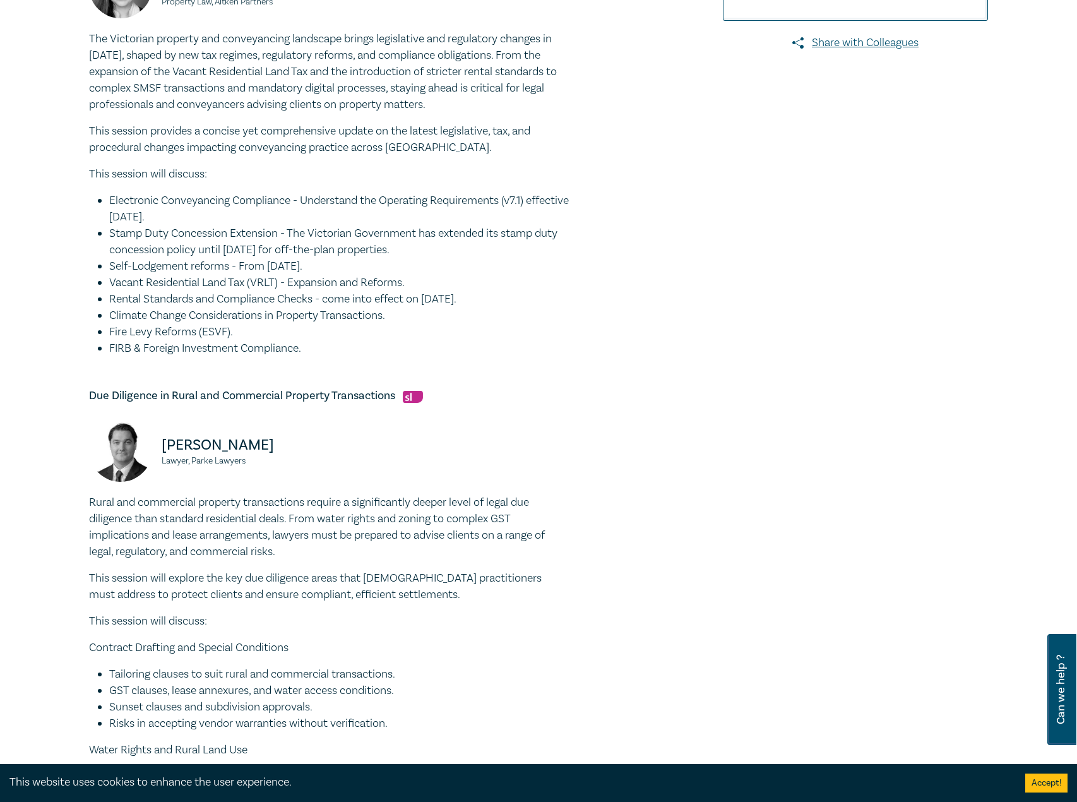
scroll to position [568, 0]
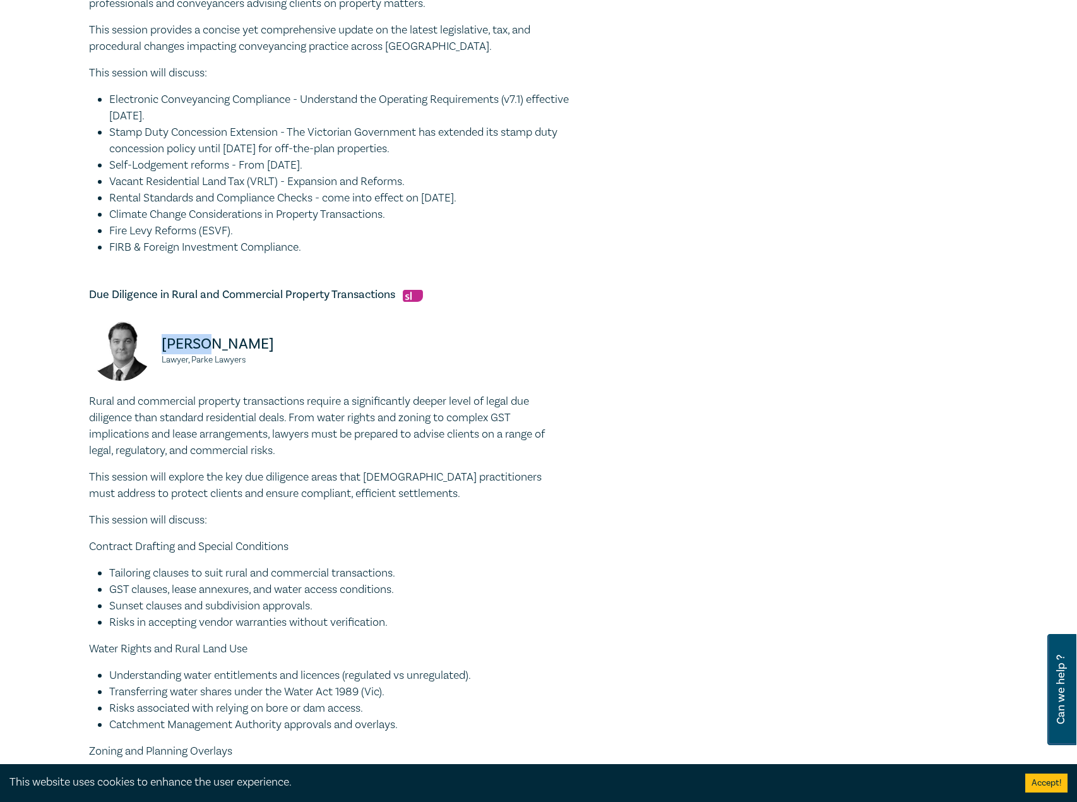
drag, startPoint x: 199, startPoint y: 337, endPoint x: 159, endPoint y: 342, distance: 40.1
click at [159, 342] on div "Julian McIntyre Lawyer, Parke Lawyers" at bounding box center [205, 356] width 232 height 76
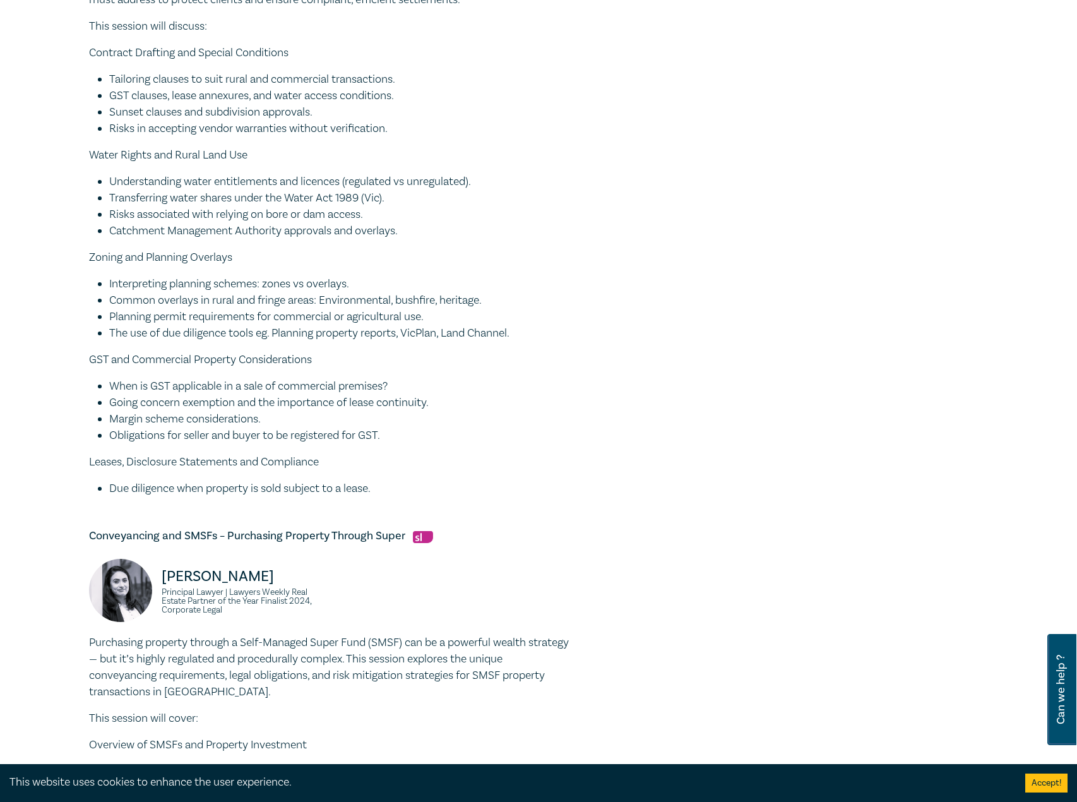
scroll to position [1200, 0]
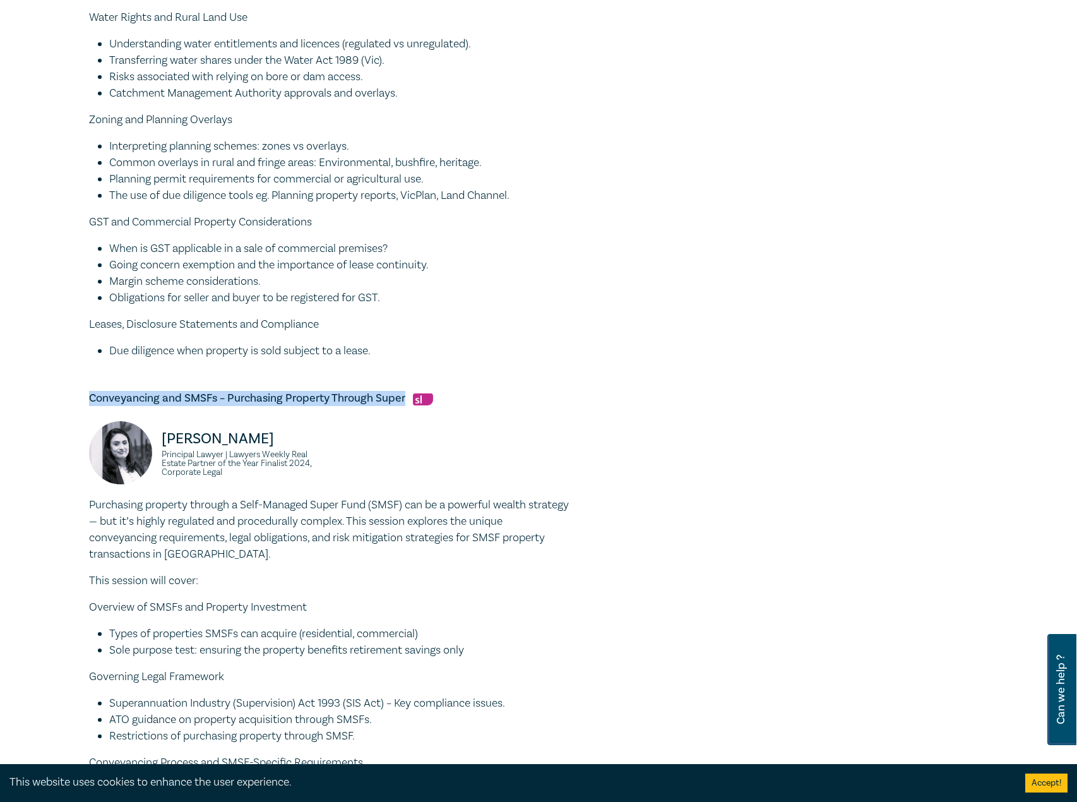
drag, startPoint x: 405, startPoint y: 396, endPoint x: 148, endPoint y: 379, distance: 257.5
click at [1, 371] on div "Conveyancing Law Intensive I25050 CPD Intensive (3 Point) CPD Points 3 Point s …" at bounding box center [538, 105] width 1077 height 2447
drag, startPoint x: 256, startPoint y: 437, endPoint x: 163, endPoint y: 439, distance: 92.9
click at [163, 439] on p "Zohra Ali" at bounding box center [242, 439] width 160 height 20
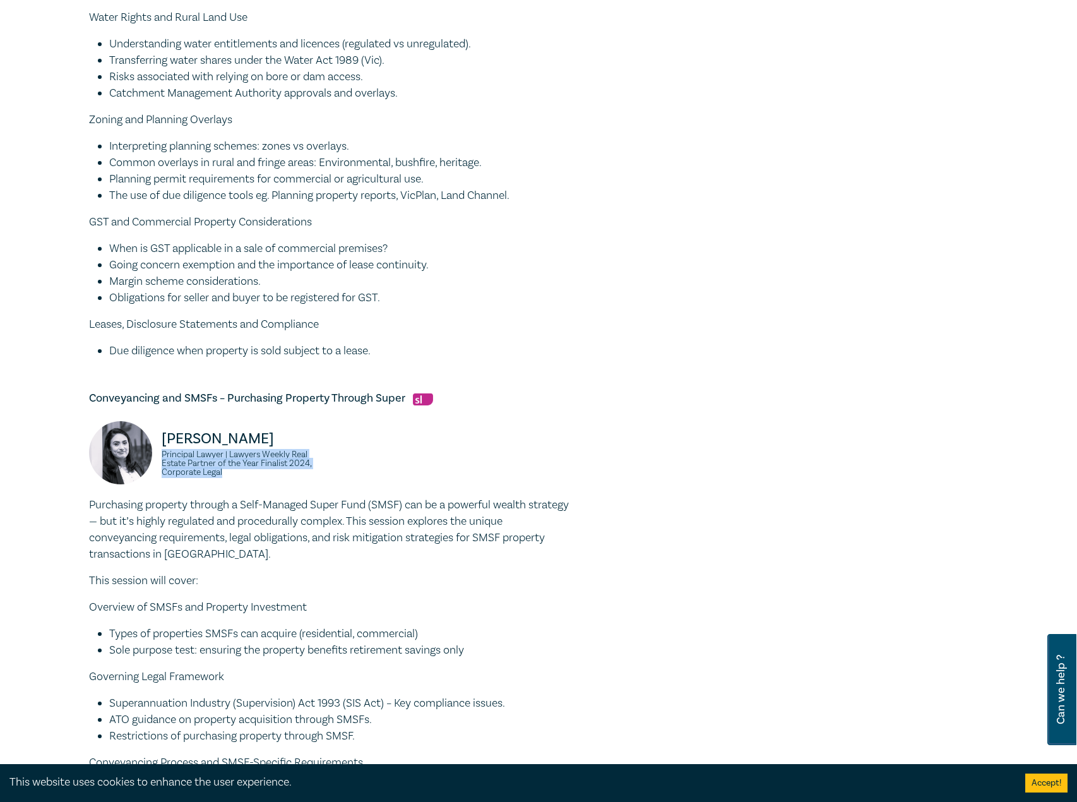
drag, startPoint x: 246, startPoint y: 474, endPoint x: 159, endPoint y: 455, distance: 88.4
click at [159, 455] on div "Zohra Ali Principal Lawyer | Lawyers Weekly Real Estate Partner of the Year Fin…" at bounding box center [205, 459] width 232 height 76
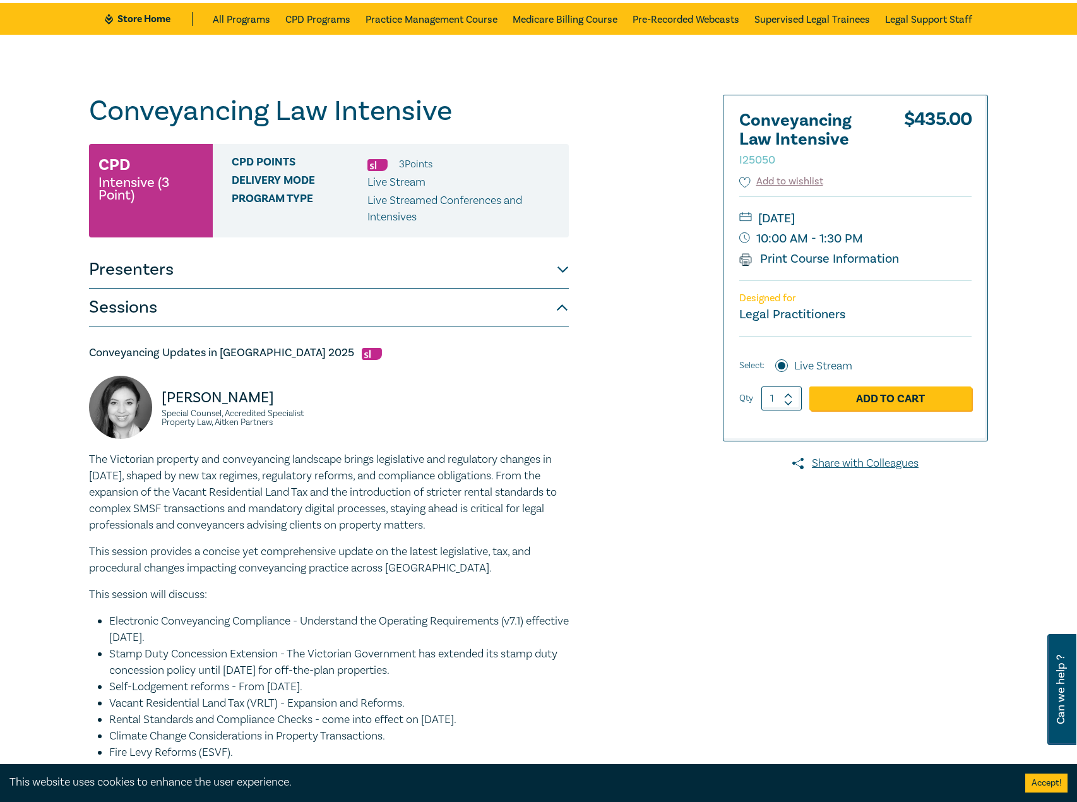
scroll to position [0, 0]
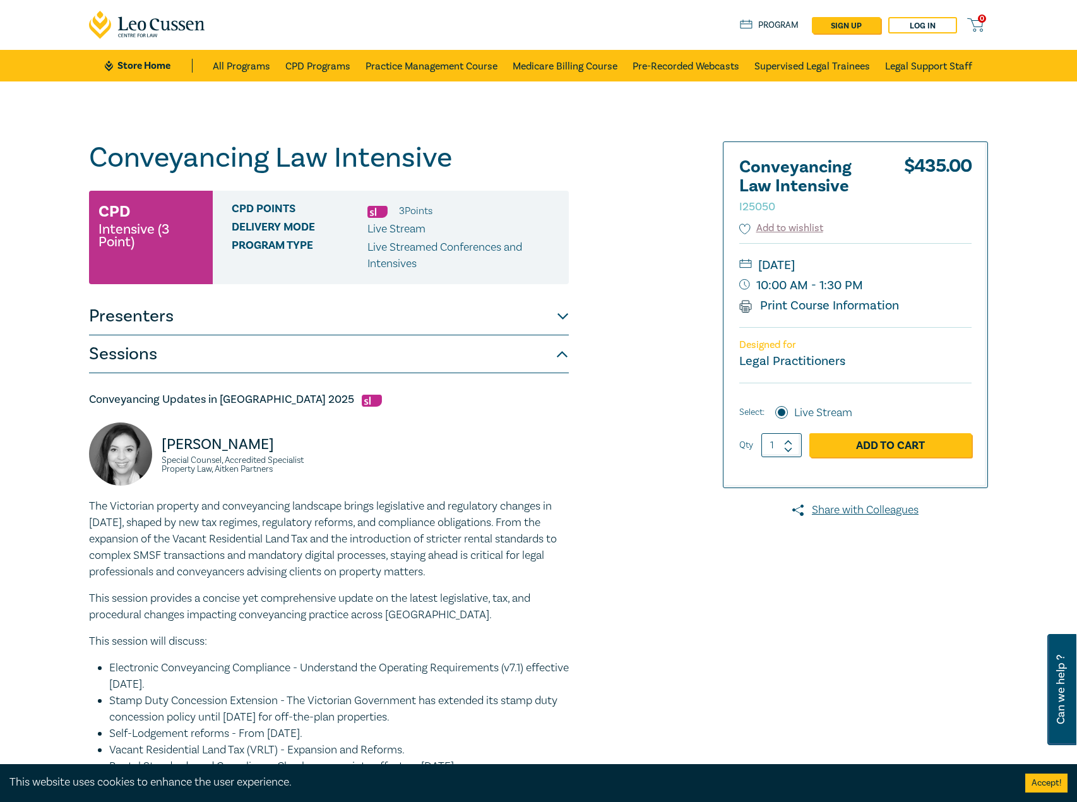
click at [290, 325] on button "Presenters" at bounding box center [329, 316] width 480 height 38
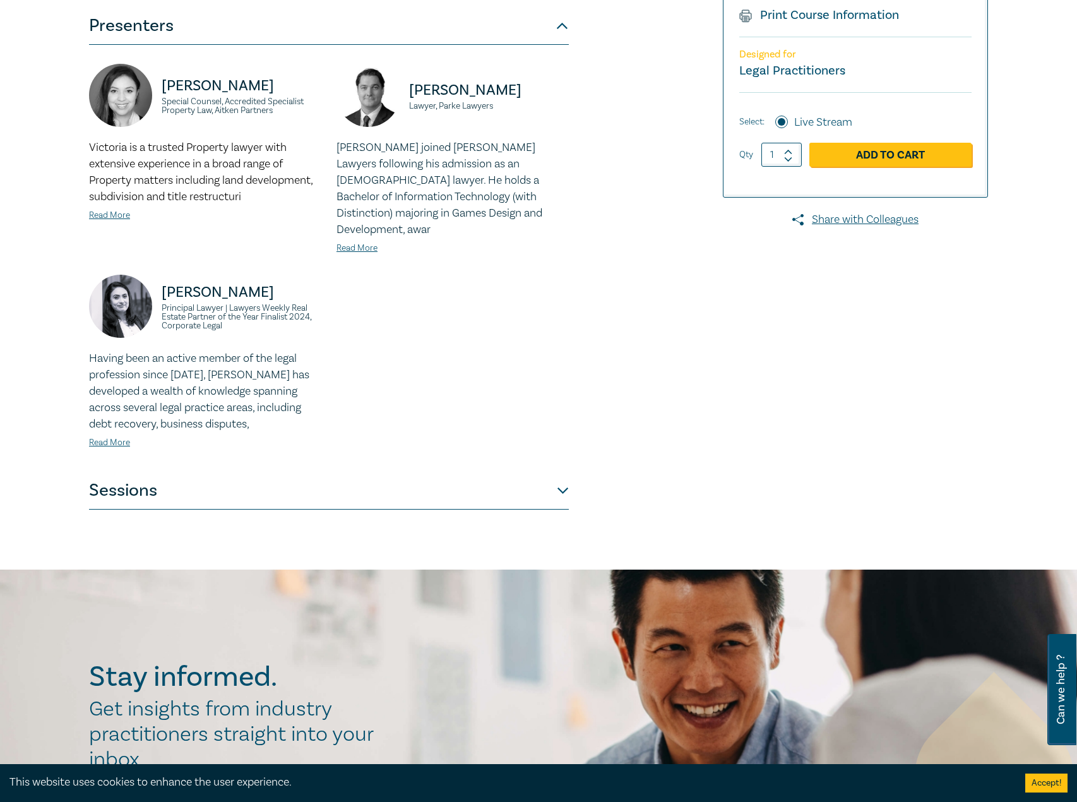
scroll to position [316, 0]
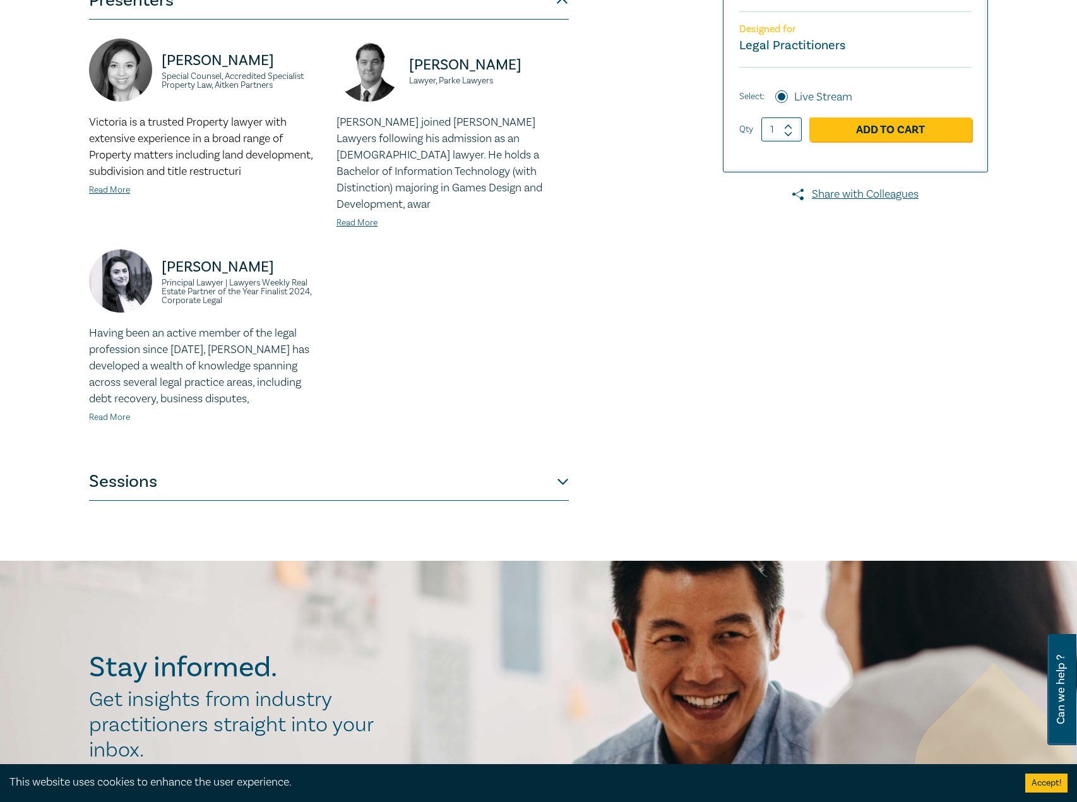
click at [109, 412] on link "Read More" at bounding box center [109, 417] width 41 height 11
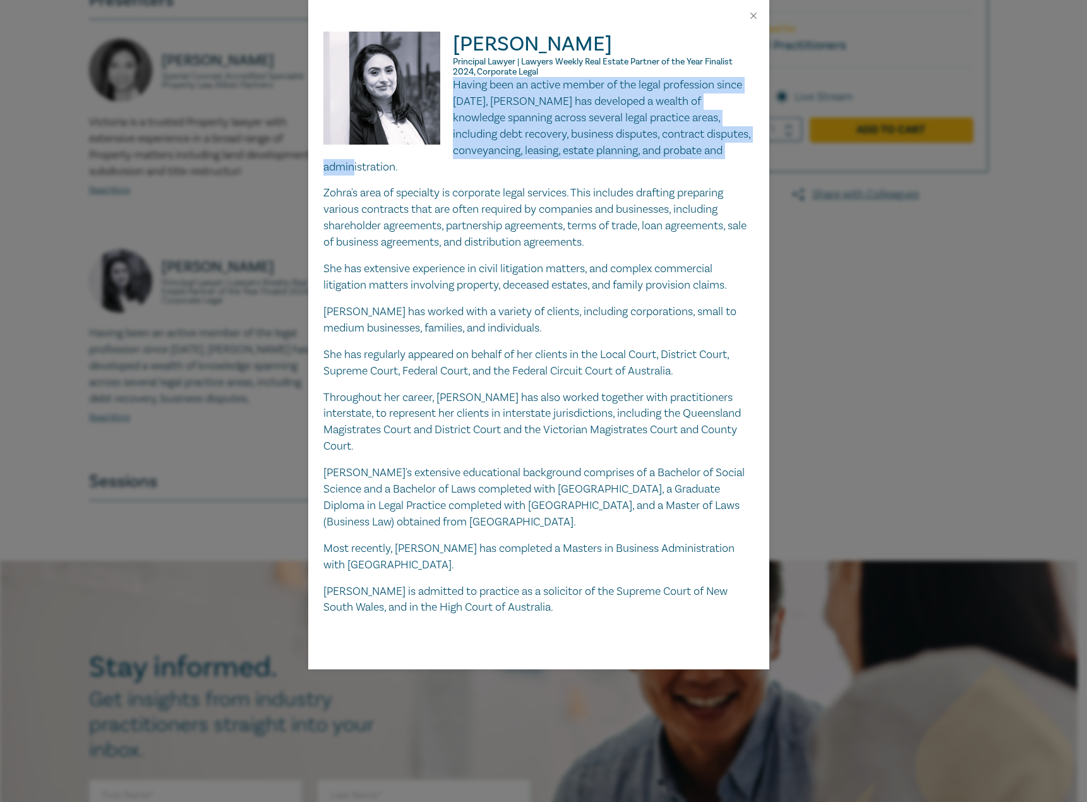
drag, startPoint x: 709, startPoint y: 143, endPoint x: 453, endPoint y: 85, distance: 262.2
click at [453, 85] on p "Having been an active member of the legal profession since 2011, Zohra has deve…" at bounding box center [538, 126] width 431 height 98
drag, startPoint x: 474, startPoint y: 87, endPoint x: 486, endPoint y: 94, distance: 14.7
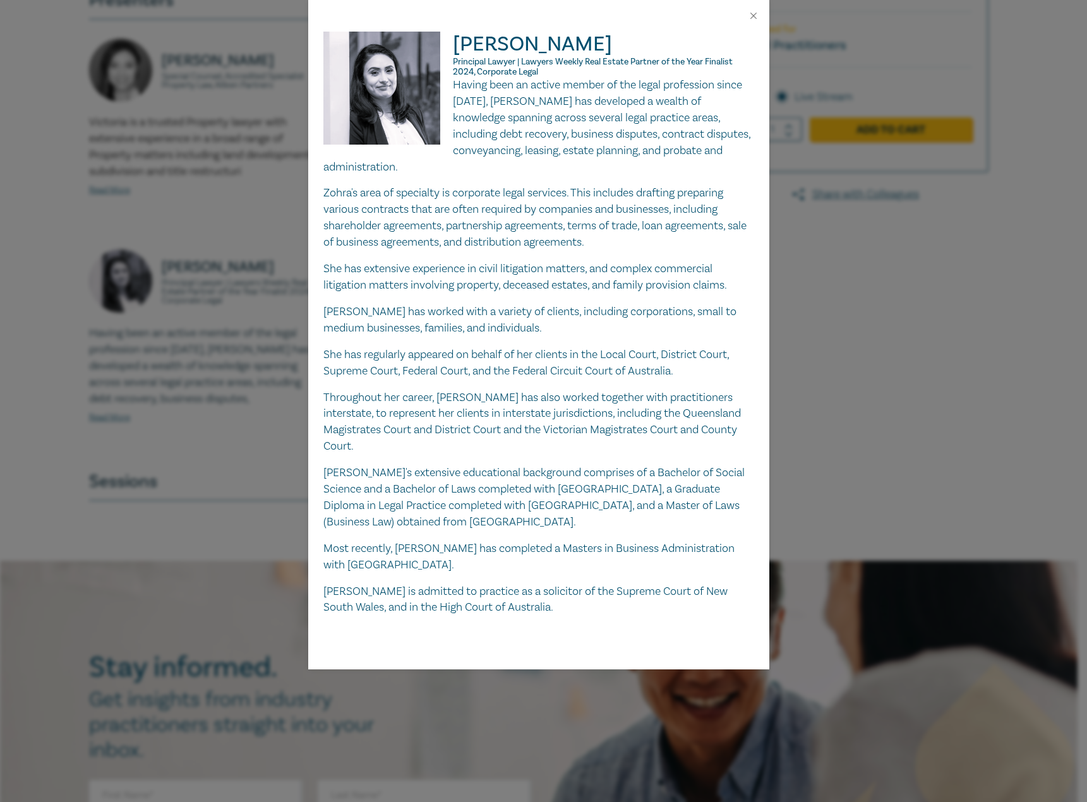
click at [764, 14] on div at bounding box center [538, 16] width 461 height 32
click at [758, 17] on button "Close" at bounding box center [753, 15] width 11 height 11
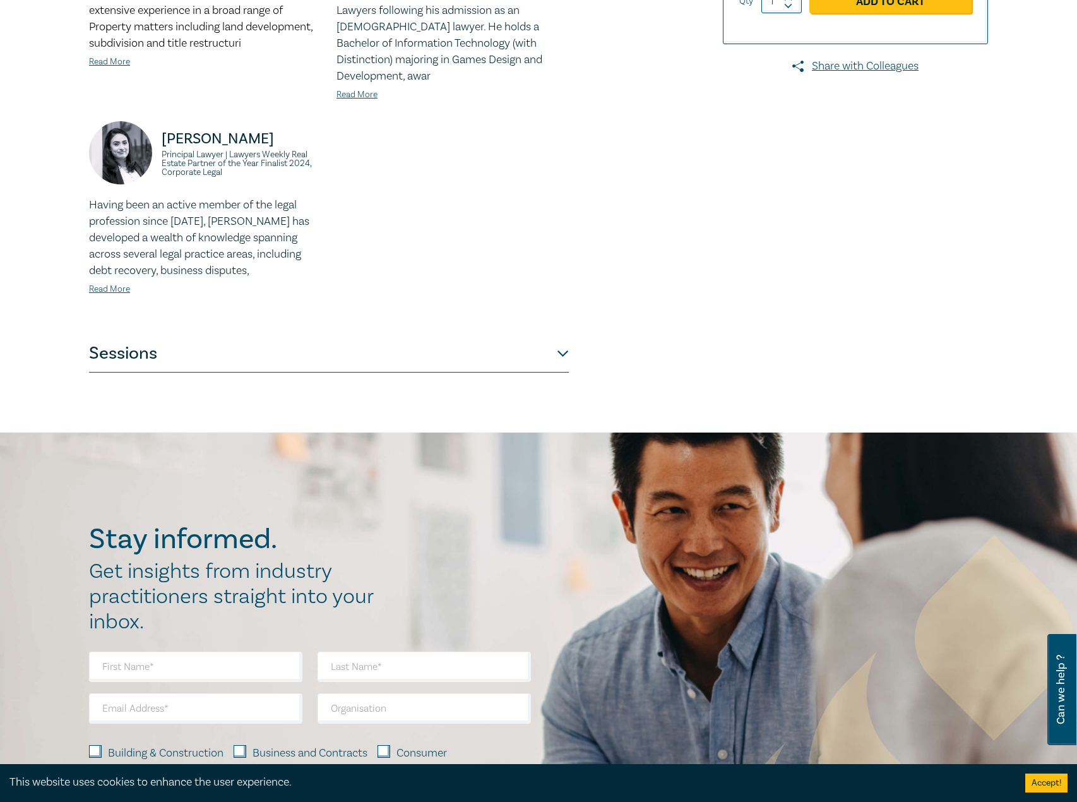
scroll to position [505, 0]
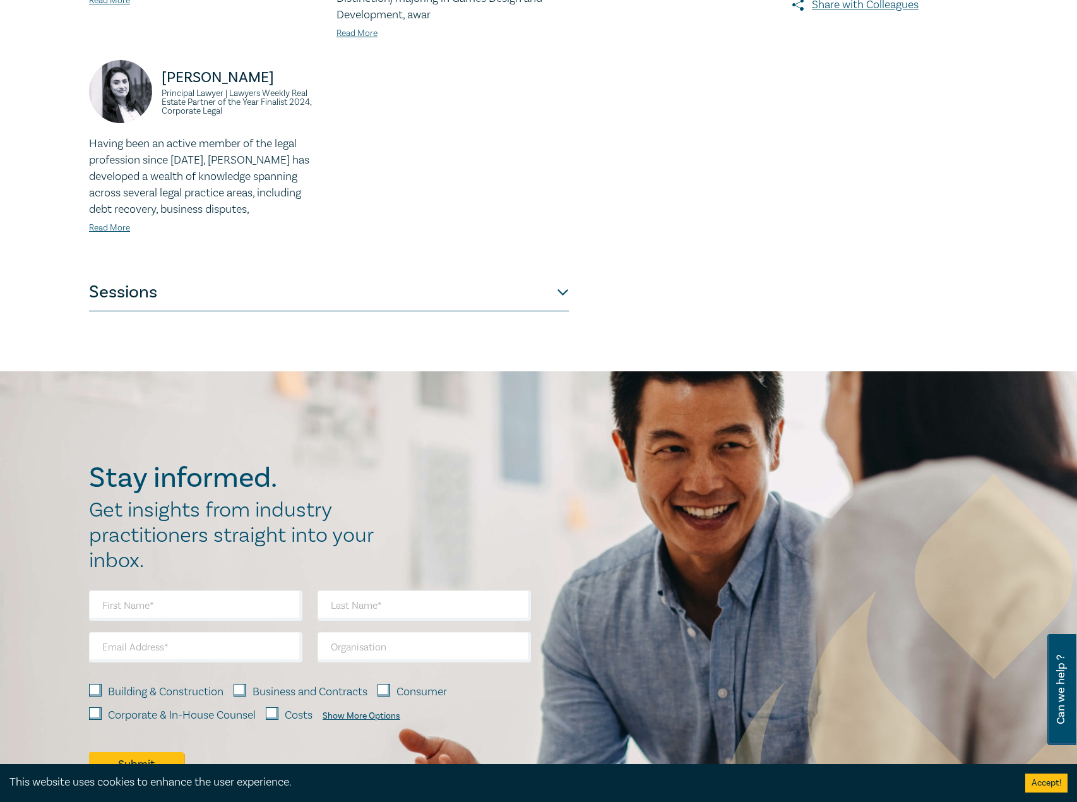
click at [362, 280] on button "Sessions" at bounding box center [329, 292] width 480 height 38
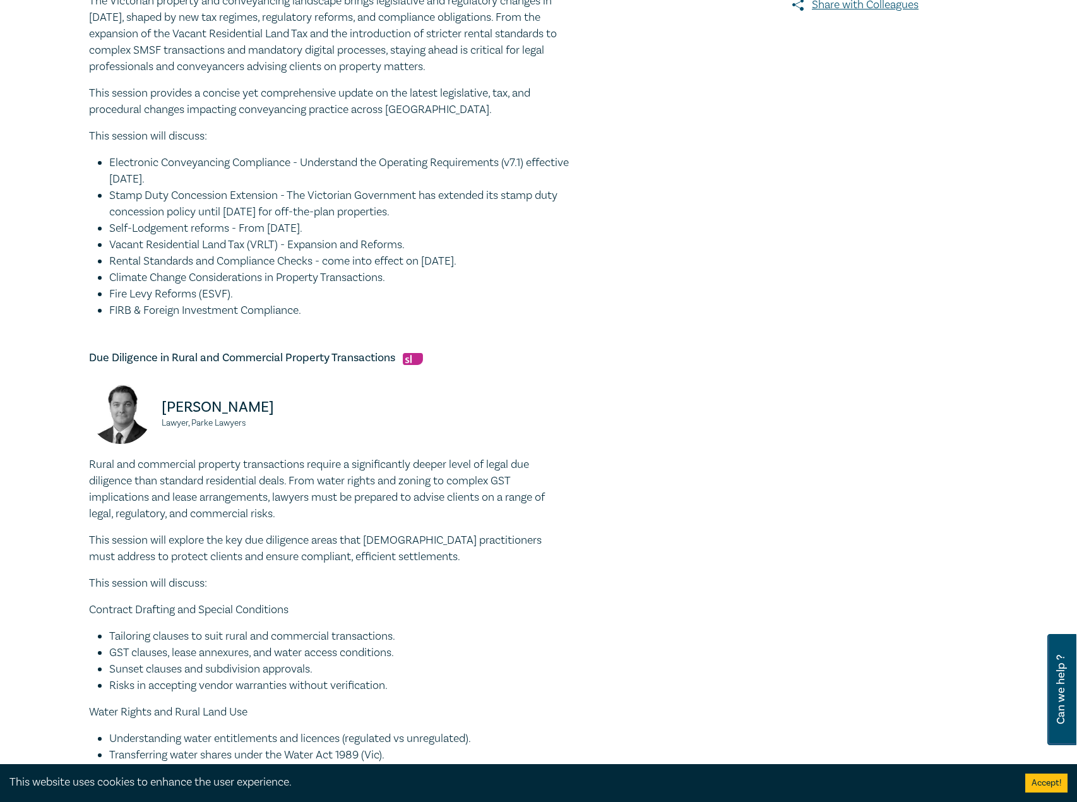
scroll to position [189, 0]
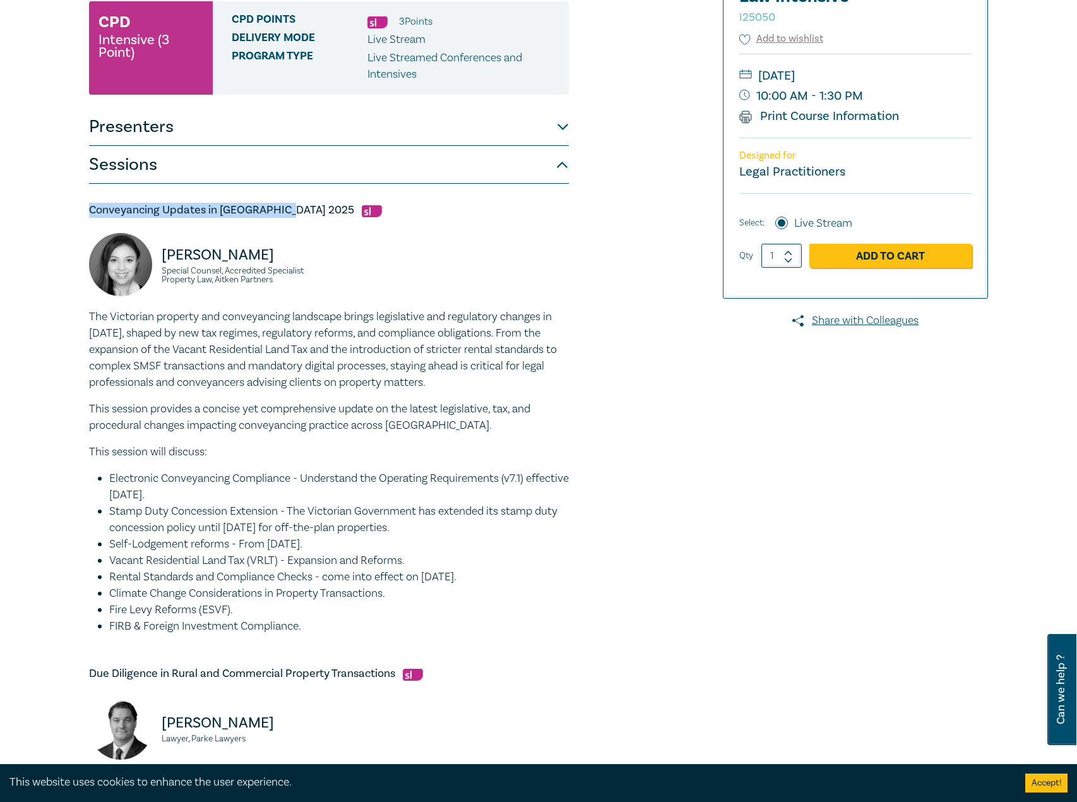
drag, startPoint x: 284, startPoint y: 210, endPoint x: 87, endPoint y: 208, distance: 197.0
click at [284, 210] on h5 "Conveyancing Updates in Victoria 2025" at bounding box center [329, 210] width 480 height 15
drag, startPoint x: 289, startPoint y: 210, endPoint x: 87, endPoint y: 213, distance: 202.1
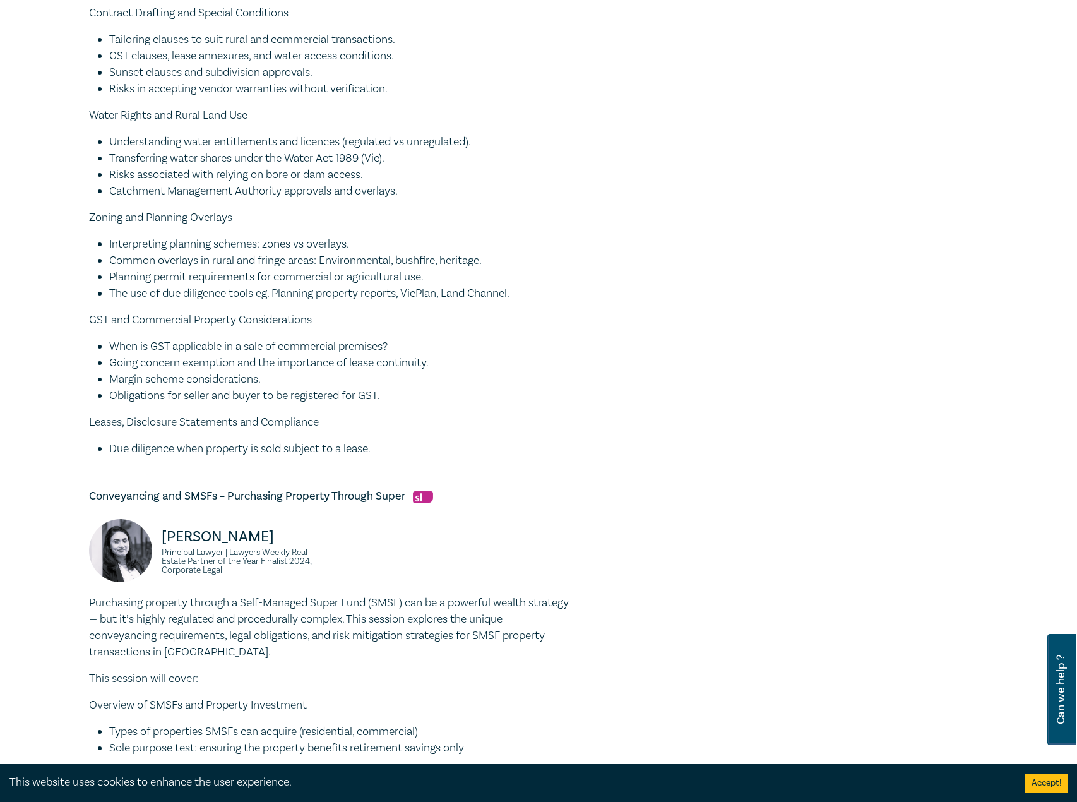
scroll to position [1326, 0]
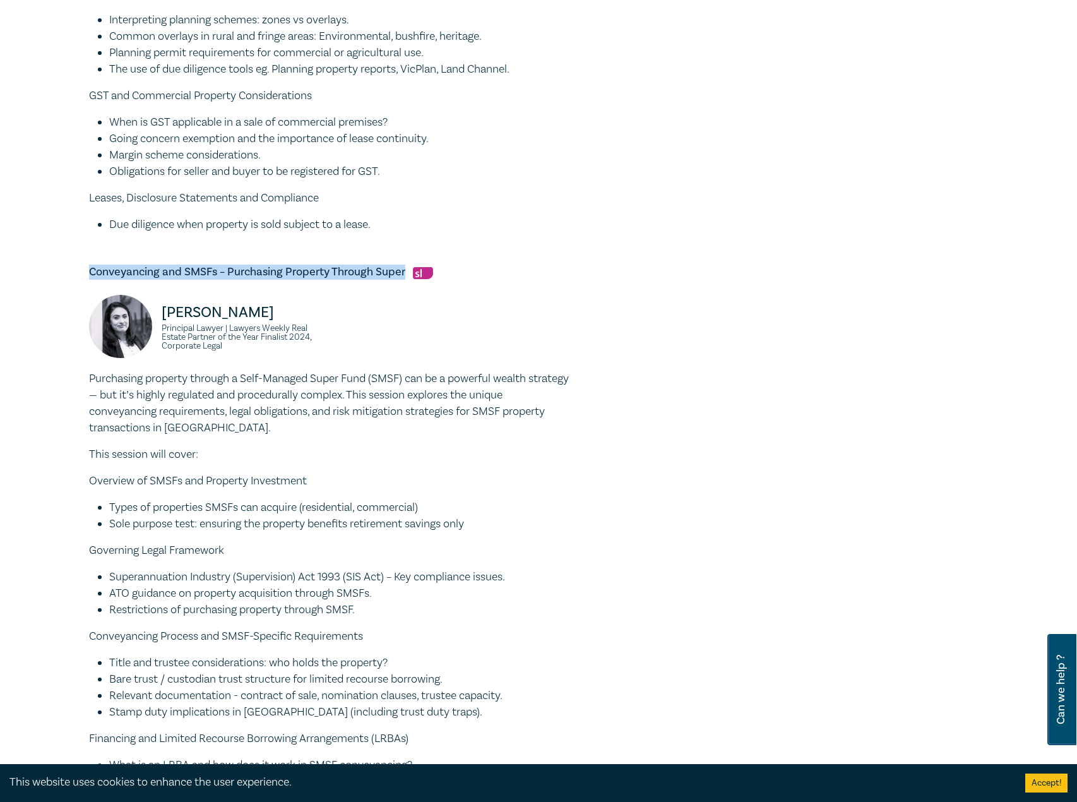
drag, startPoint x: 405, startPoint y: 269, endPoint x: 56, endPoint y: 273, distance: 349.2
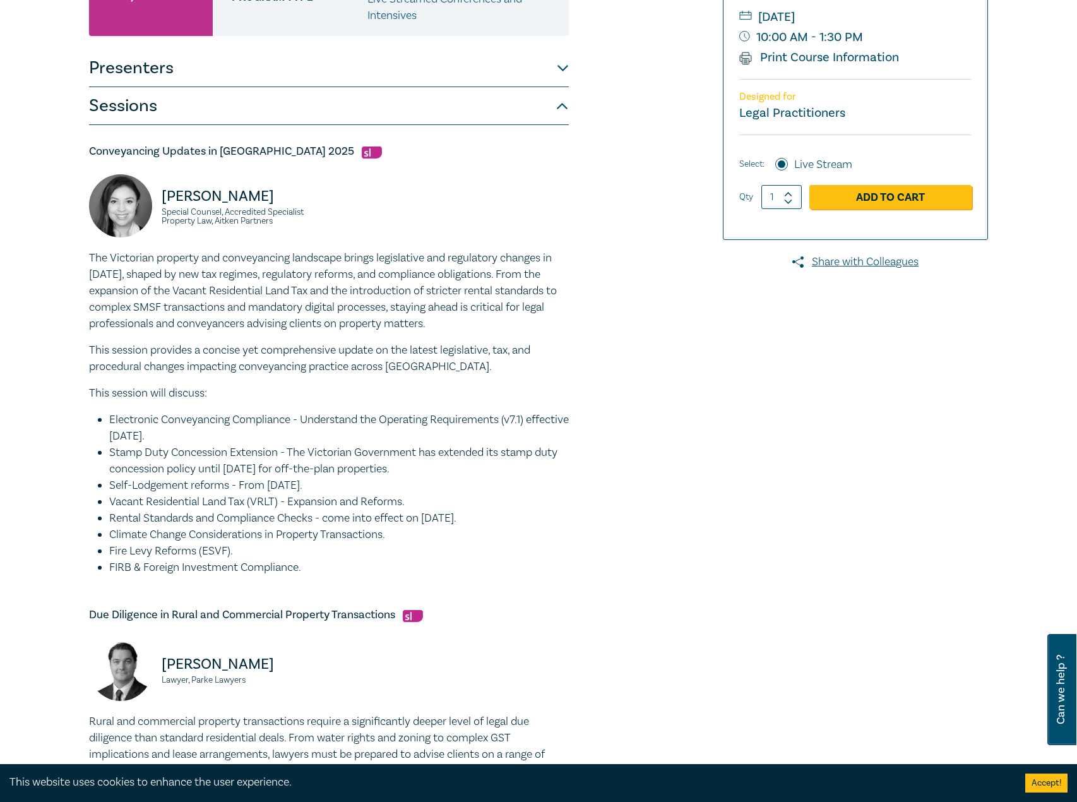
scroll to position [126, 0]
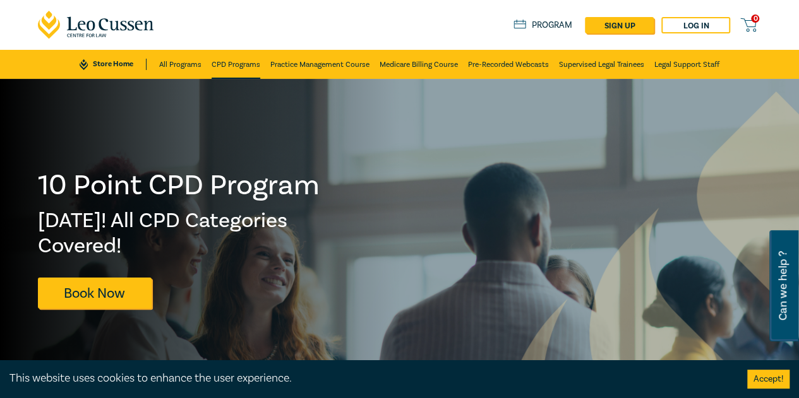
click at [216, 59] on link "CPD Programs" at bounding box center [236, 64] width 49 height 29
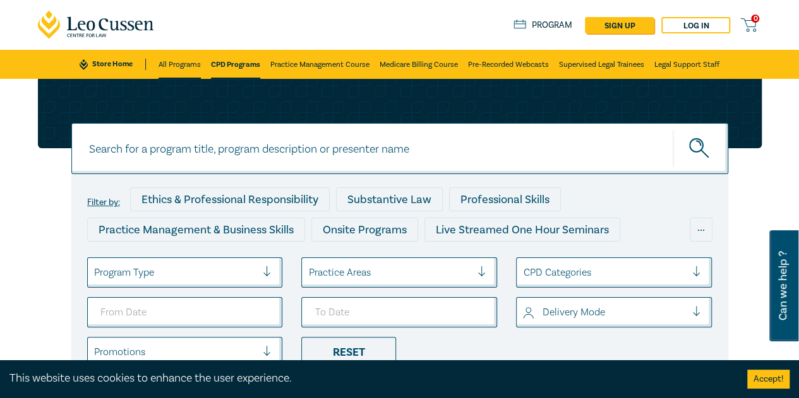
click at [200, 65] on link "All Programs" at bounding box center [179, 64] width 42 height 29
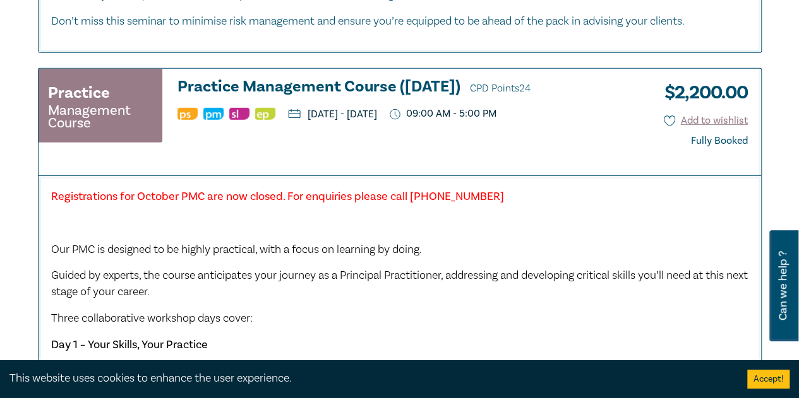
scroll to position [1894, 0]
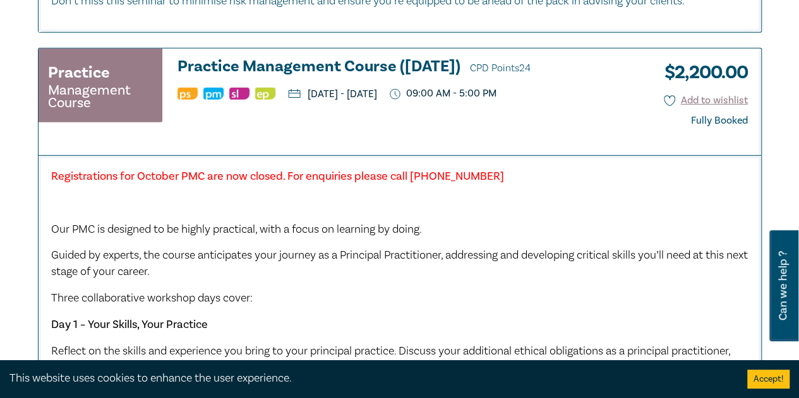
click at [265, 64] on h3 "Practice Management Course (October 2025) CPD Points 24" at bounding box center [402, 67] width 451 height 19
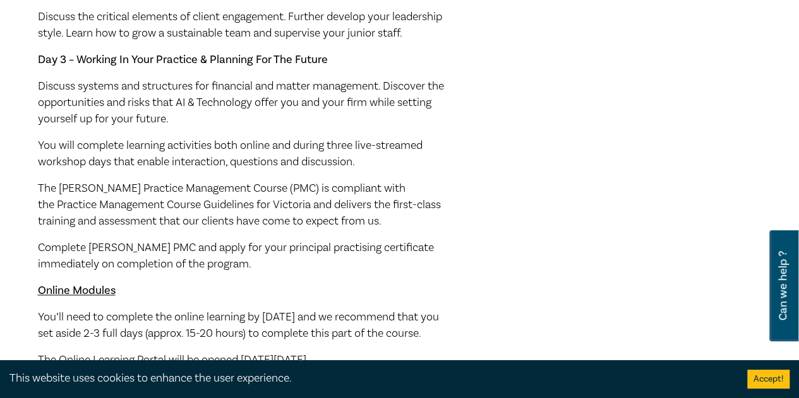
scroll to position [631, 0]
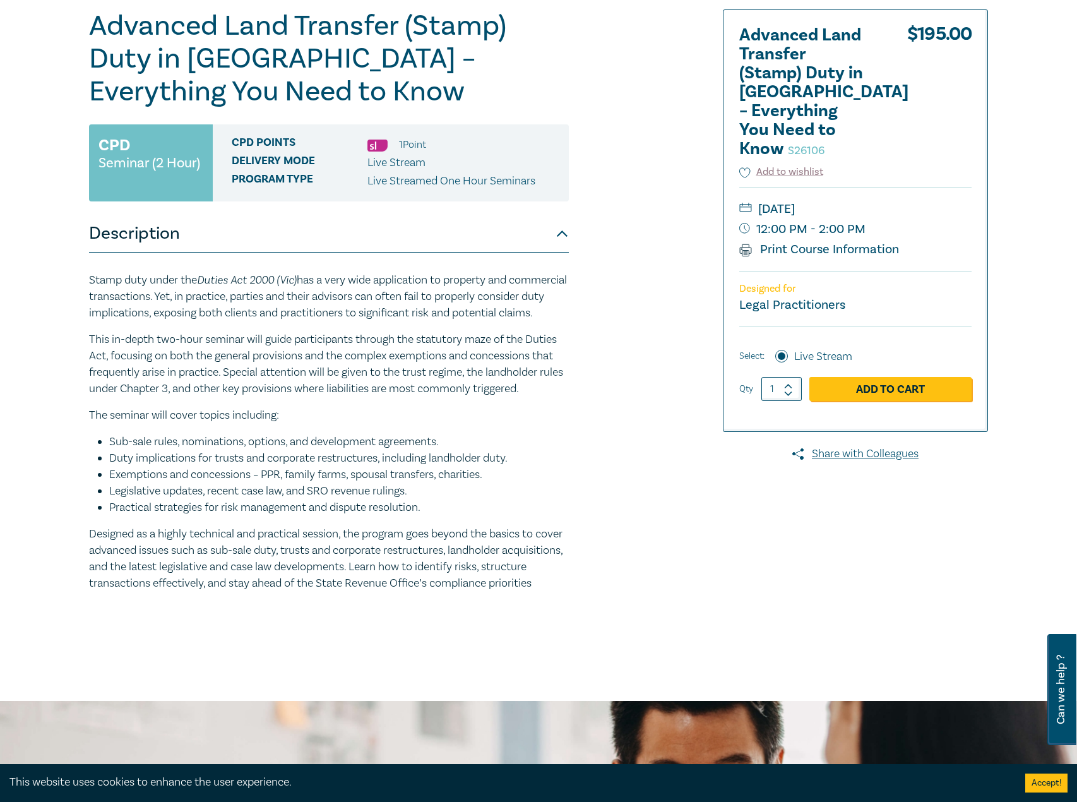
scroll to position [126, 0]
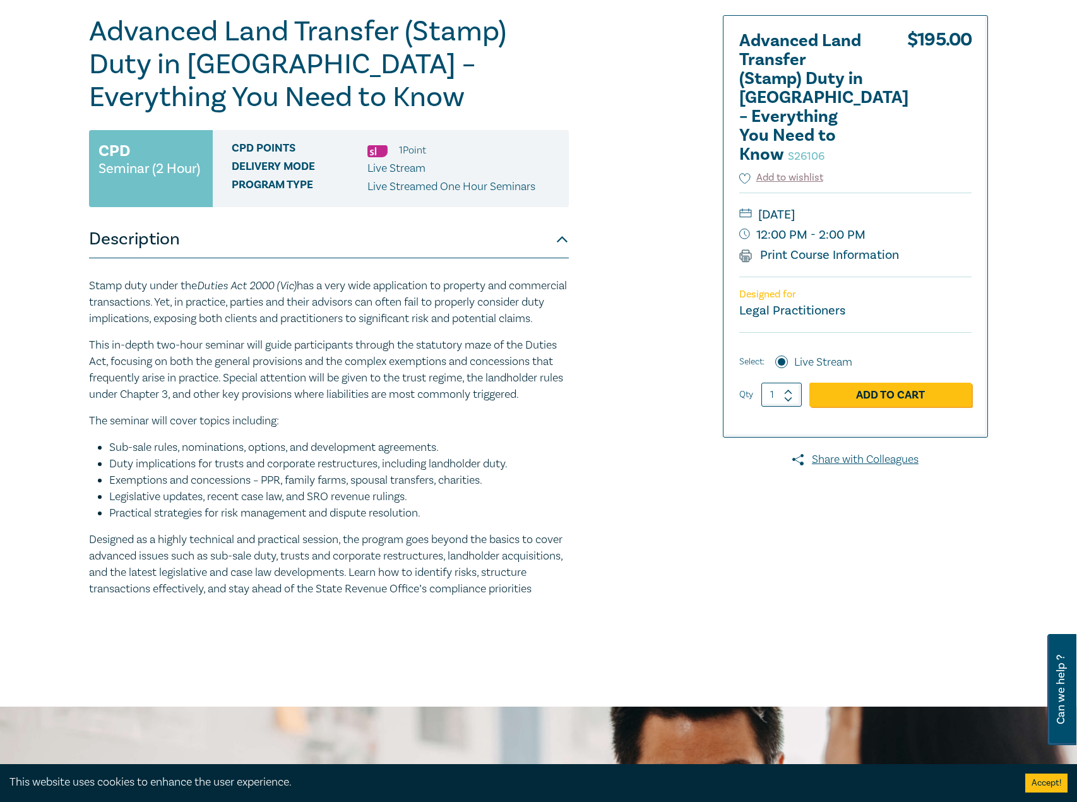
click at [238, 71] on h1 "Advanced Land Transfer (Stamp) Duty in Victoria – Everything You Need to Know S…" at bounding box center [329, 64] width 480 height 99
click at [790, 393] on icon at bounding box center [788, 392] width 9 height 6
click at [787, 400] on icon at bounding box center [788, 400] width 9 height 6
type input "1"
click at [379, 297] on p "Stamp duty under the Duties Act 2000 (Vic) has a very wide application to prope…" at bounding box center [329, 302] width 480 height 50
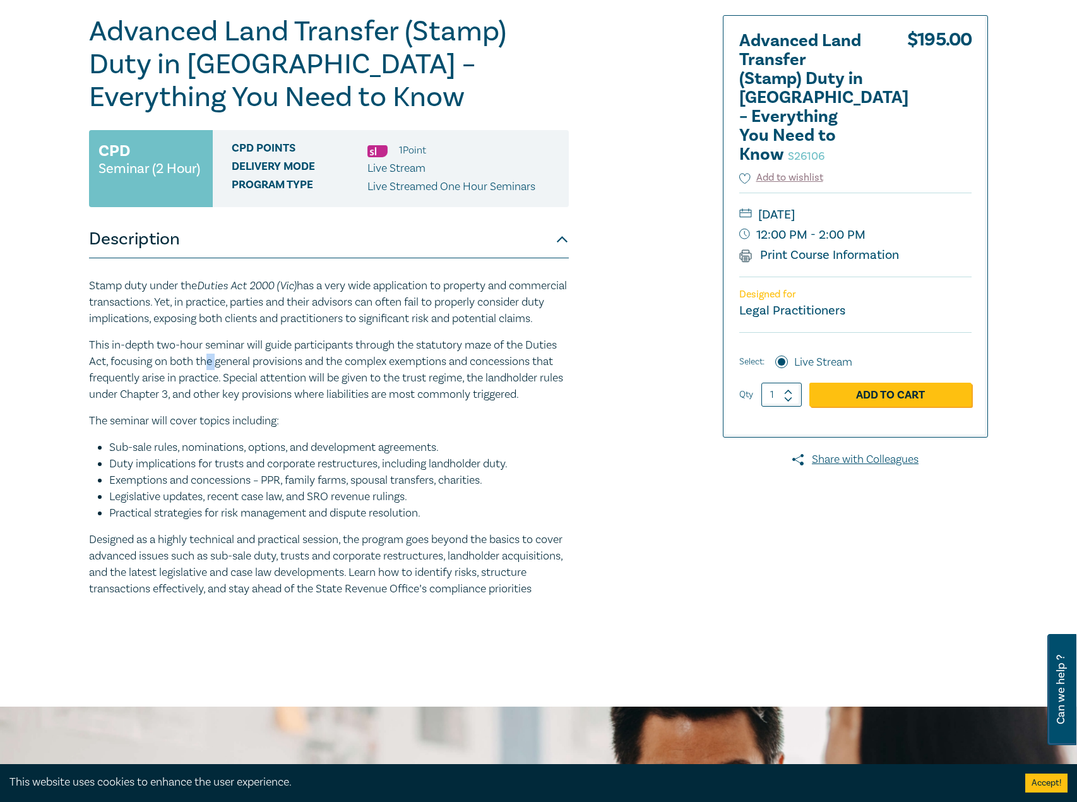
drag, startPoint x: 206, startPoint y: 375, endPoint x: 217, endPoint y: 383, distance: 13.0
click at [217, 383] on p "This in-depth two-hour seminar will guide participants through the statutory ma…" at bounding box center [329, 370] width 480 height 66
click at [215, 383] on p "This in-depth two-hour seminar will guide participants through the statutory ma…" at bounding box center [329, 370] width 480 height 66
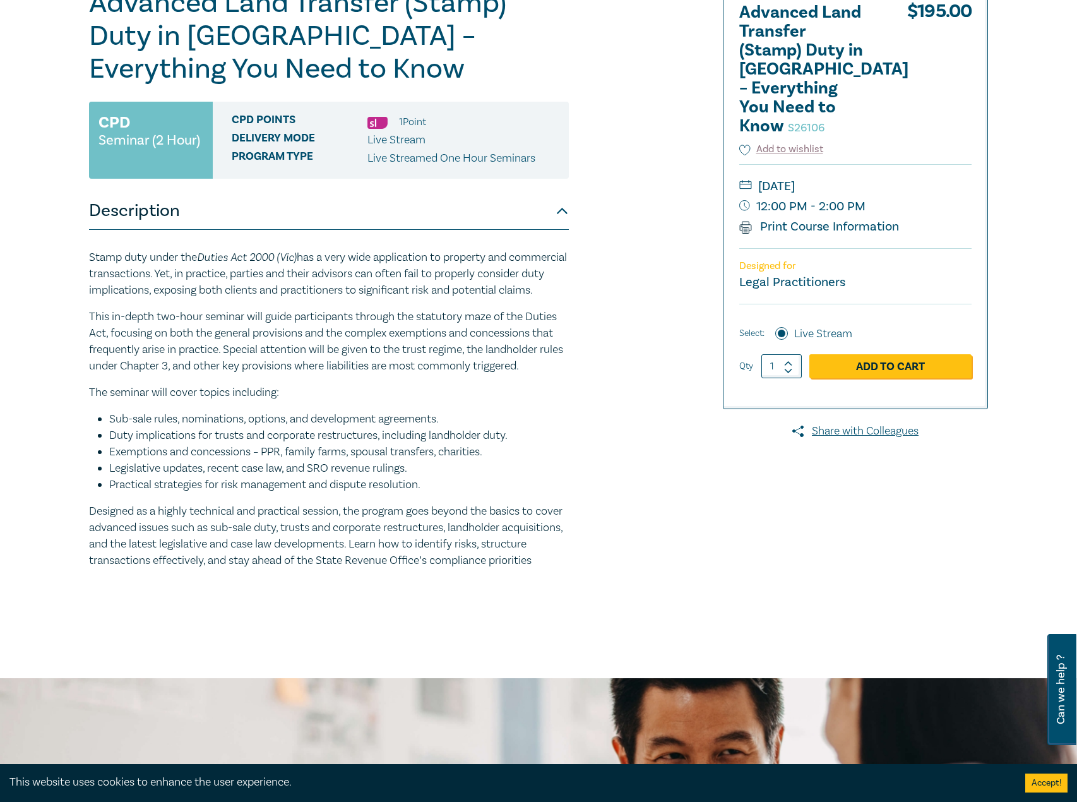
scroll to position [126, 0]
